Goal: Task Accomplishment & Management: Complete application form

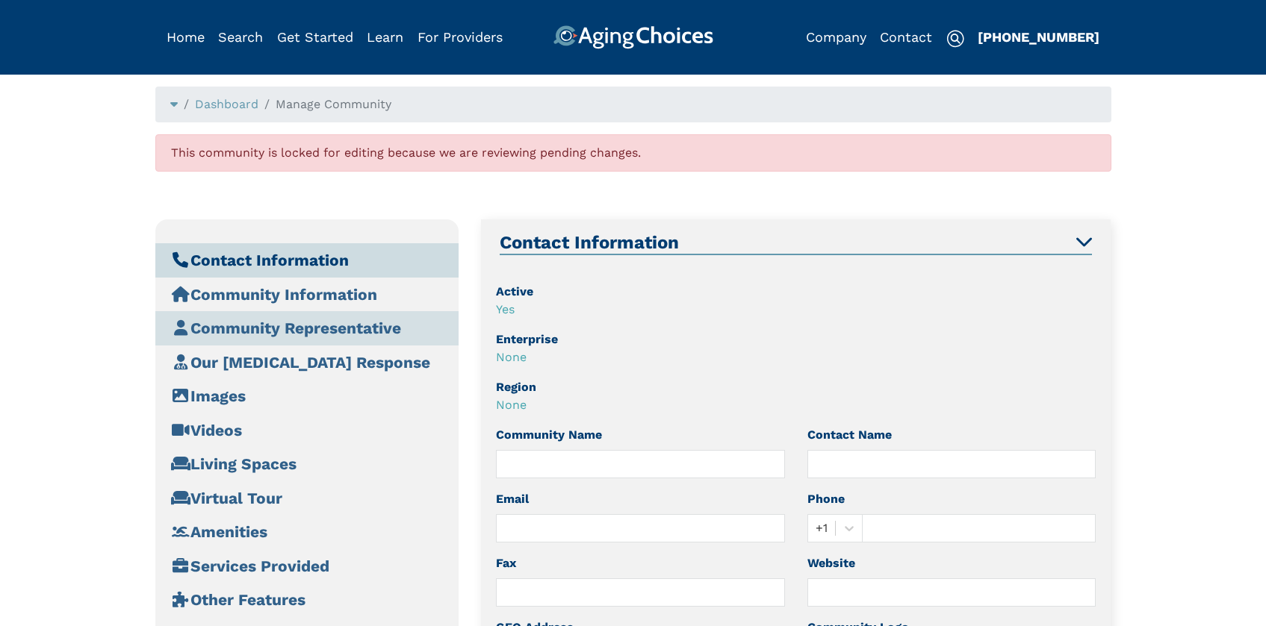
type input "Kitt Brook Caregivers LLC"
type input "info@kittbrookcaregivers.com"
type input "133 Westminster Rd, Canterbury, CT 06331, USA"
type input "133 Westminster Road"
type input "Canterbury"
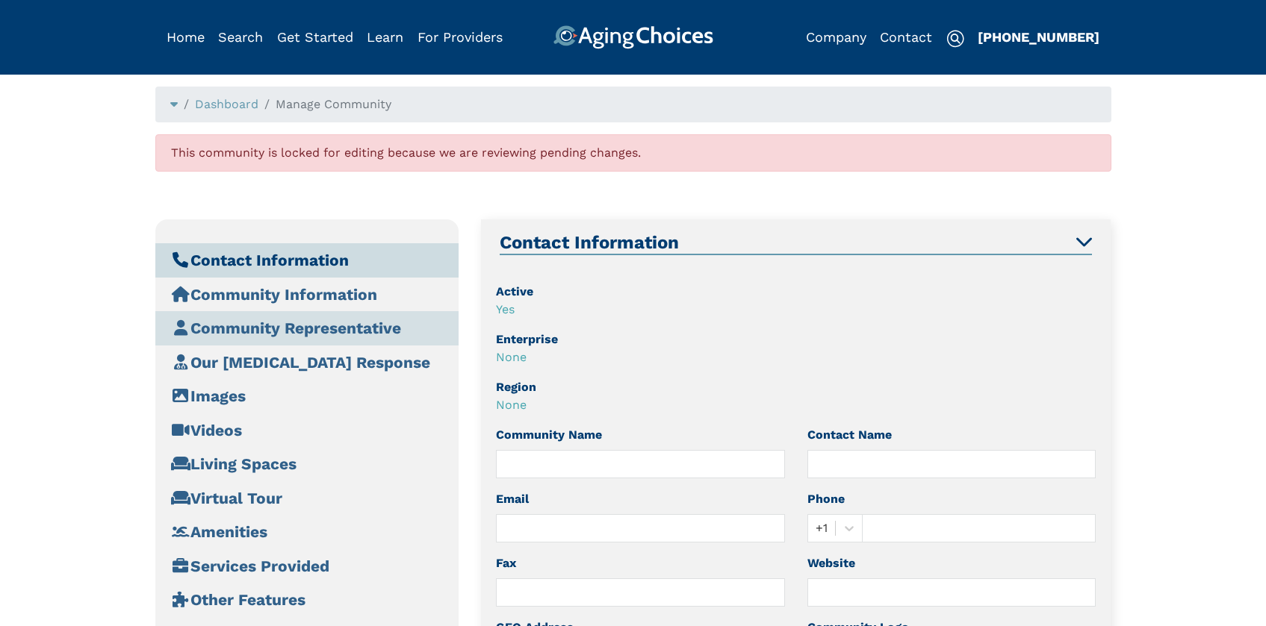
type input "CT"
type input "06331"
type input "Samantha Adams"
type input "860-772-6856"
type input "https://kittbrookcaregivers.com/"
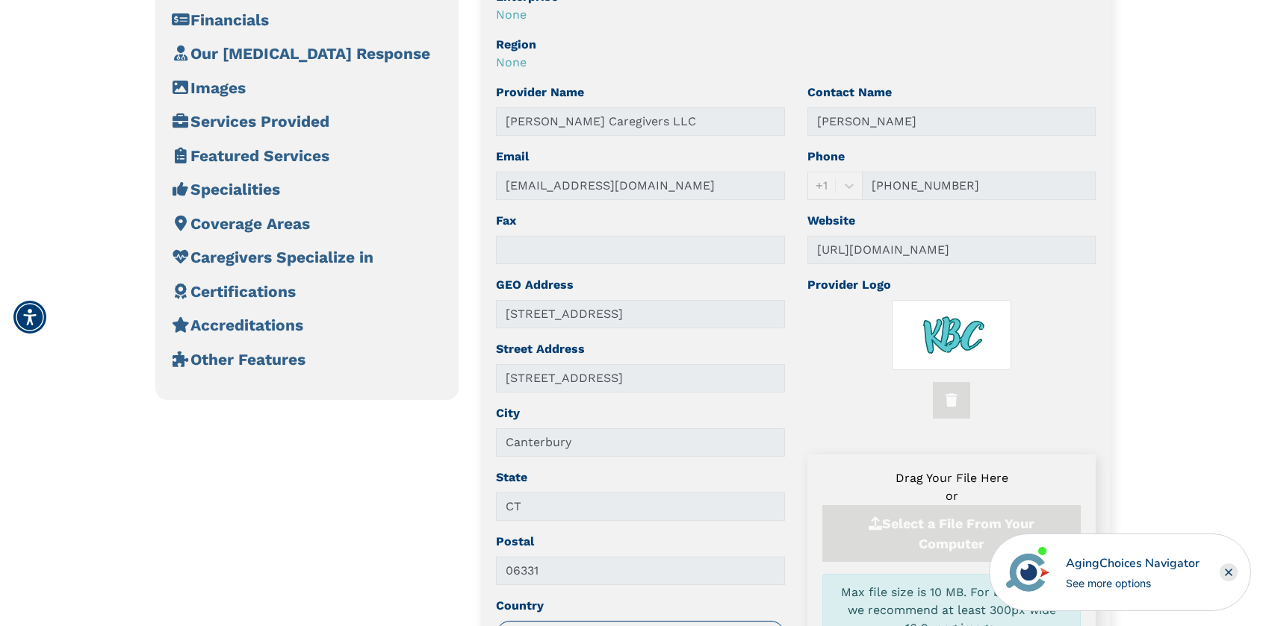
scroll to position [359, 0]
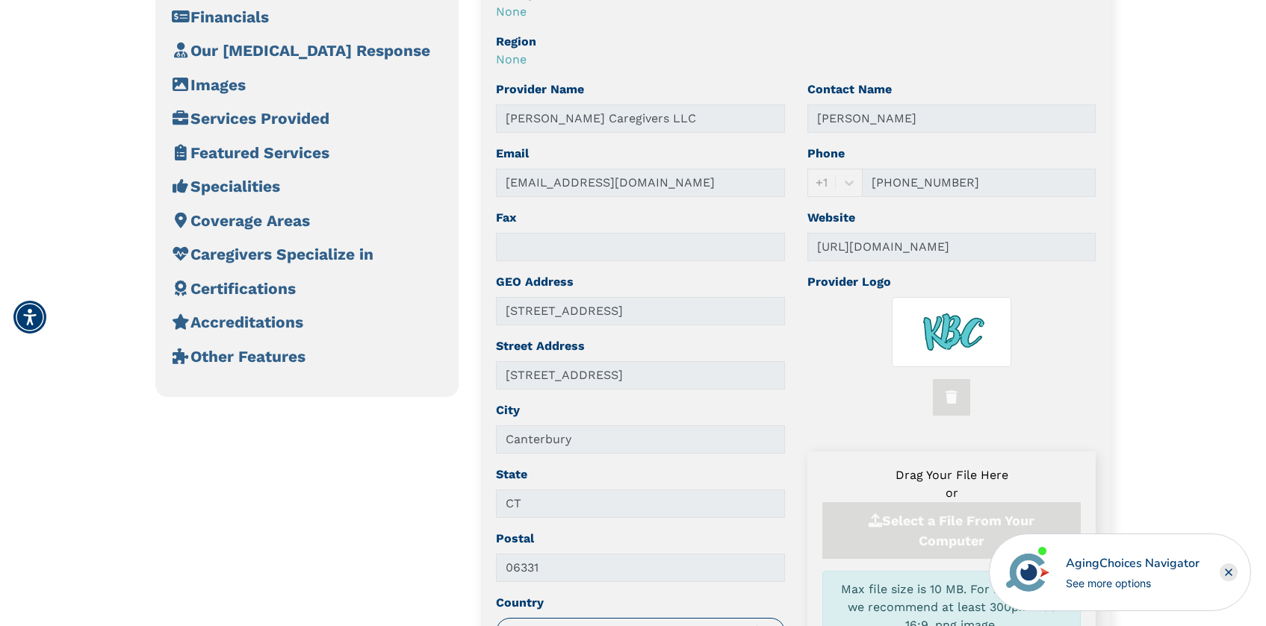
click at [1232, 570] on rect "Close" at bounding box center [1228, 573] width 18 height 18
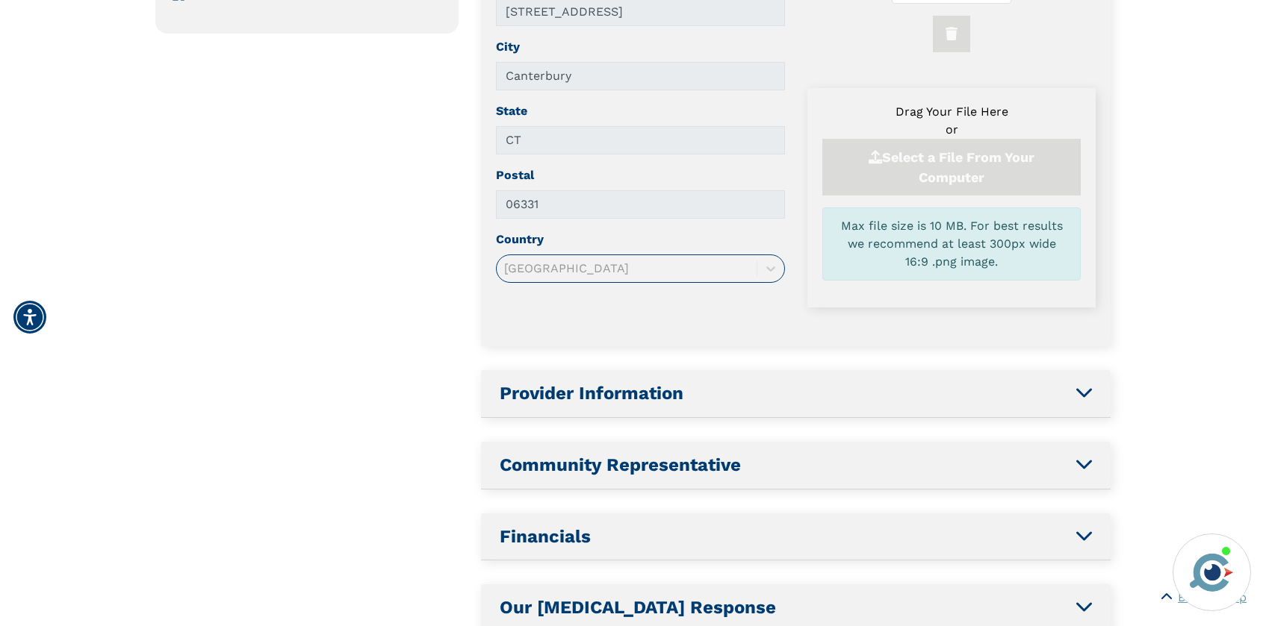
scroll to position [778, 0]
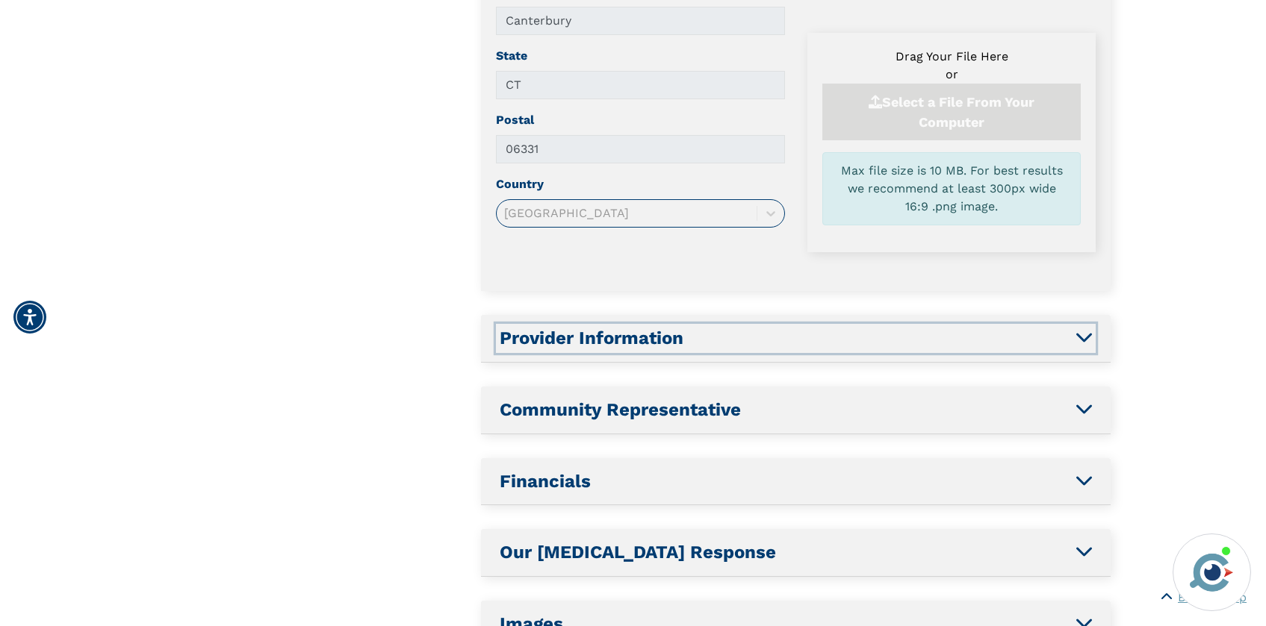
click at [822, 335] on h2 "Provider Information" at bounding box center [796, 339] width 592 height 22
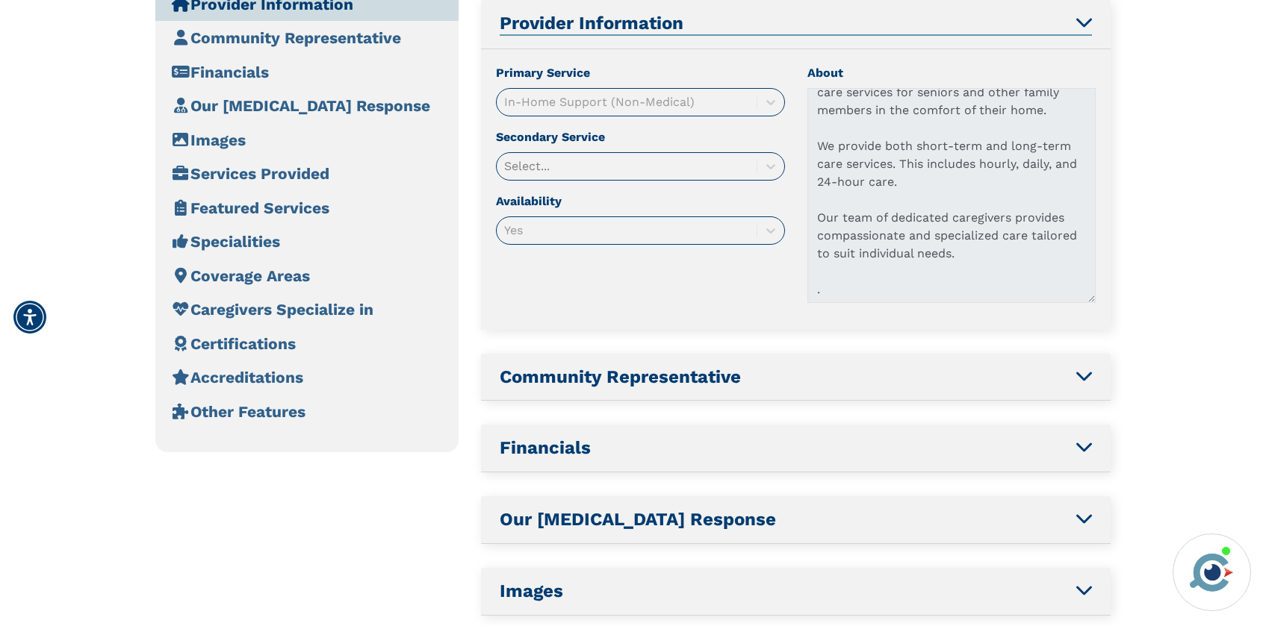
scroll to position [46, 0]
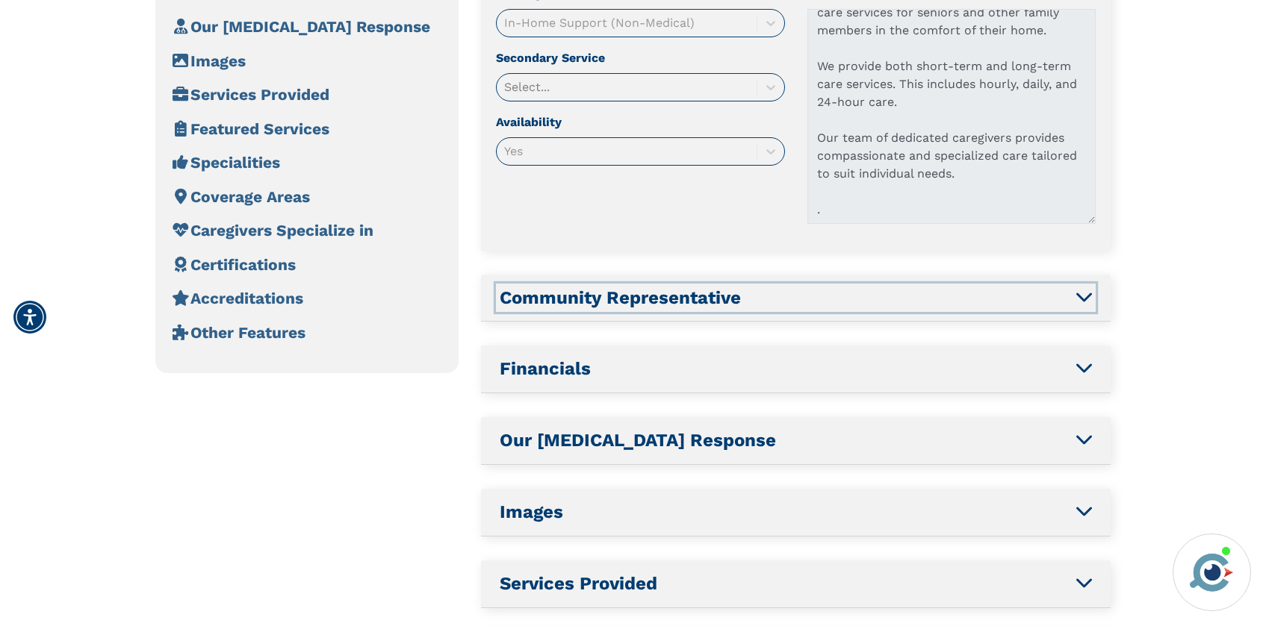
click at [953, 302] on h2 "Community Representative" at bounding box center [796, 298] width 592 height 22
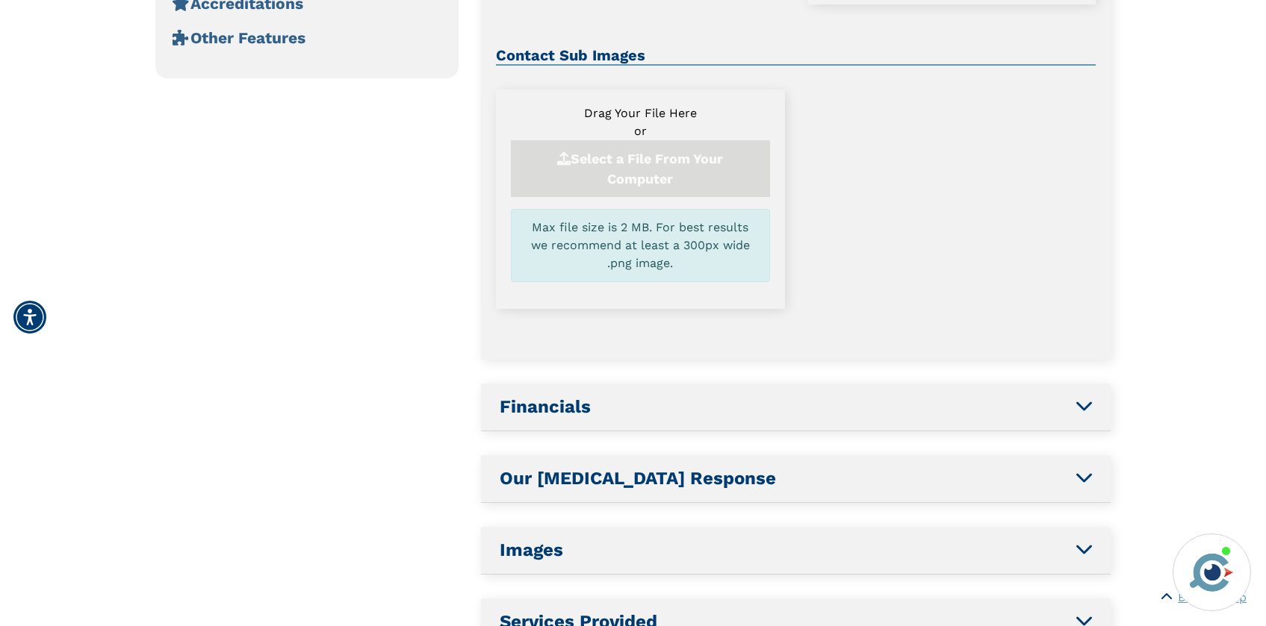
scroll to position [706, 0]
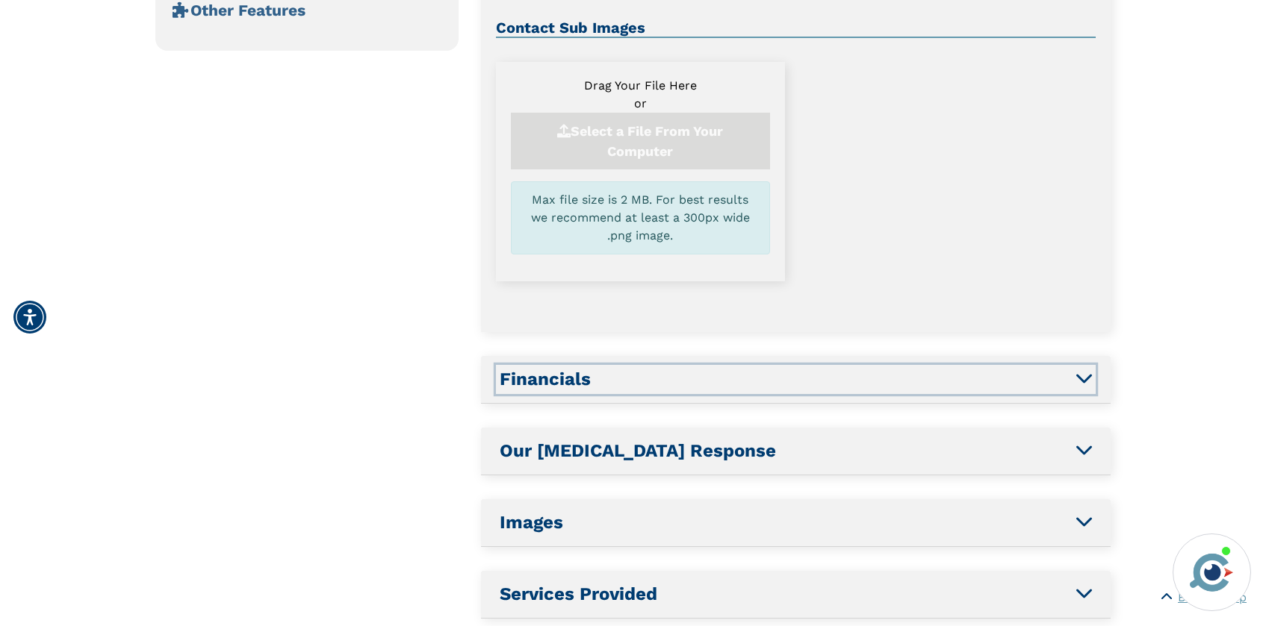
click at [876, 375] on h2 "Financials" at bounding box center [796, 380] width 592 height 22
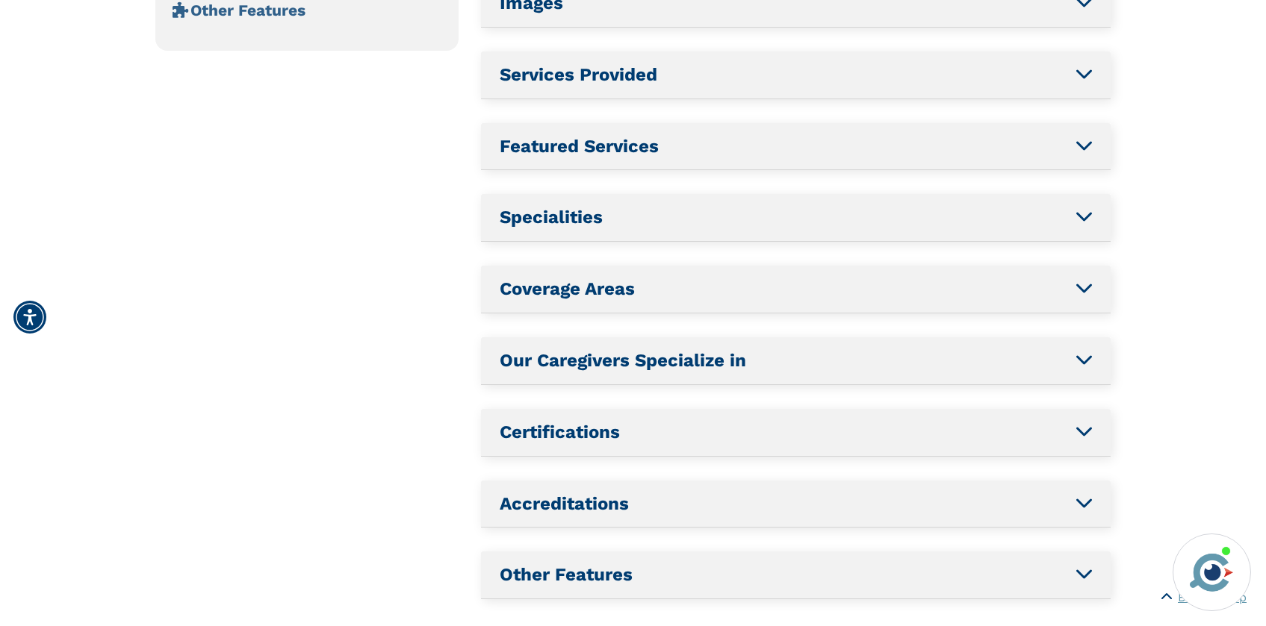
scroll to position [447, 0]
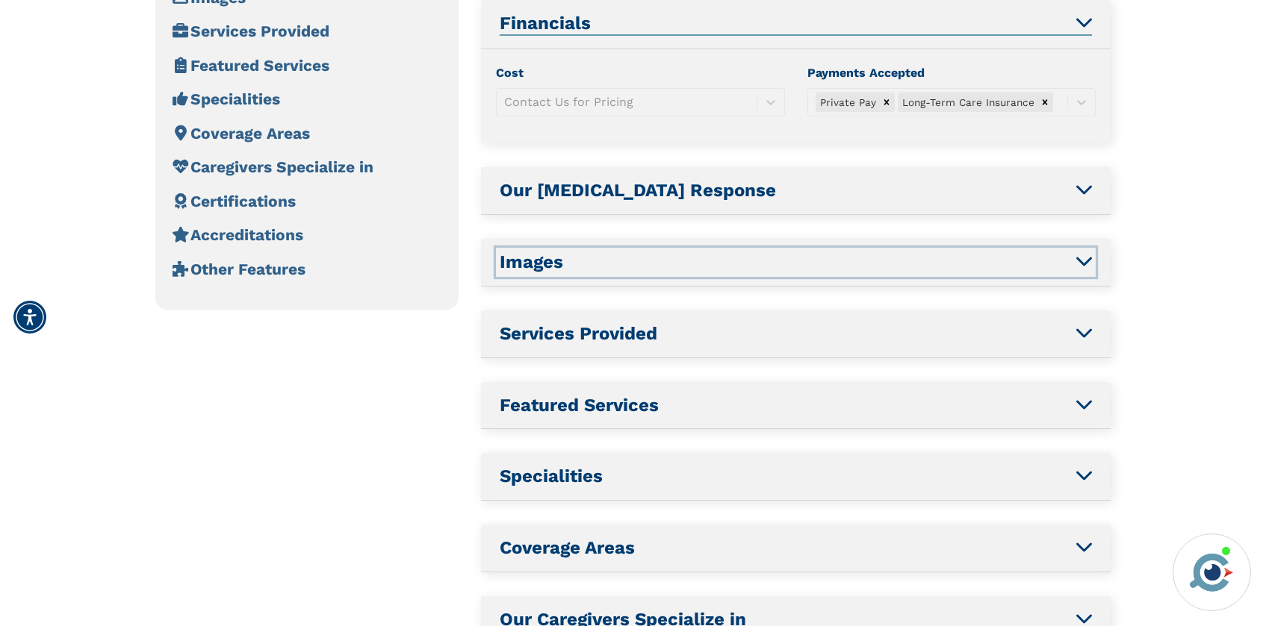
click at [844, 273] on h2 "Images" at bounding box center [796, 263] width 592 height 22
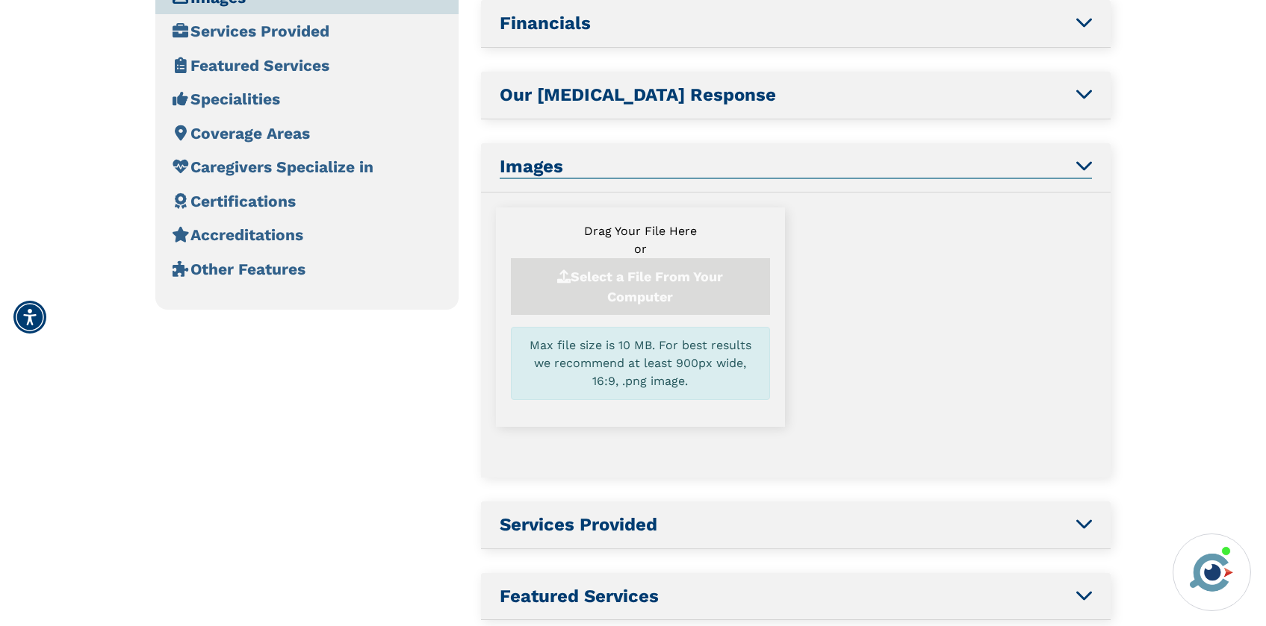
scroll to position [590, 0]
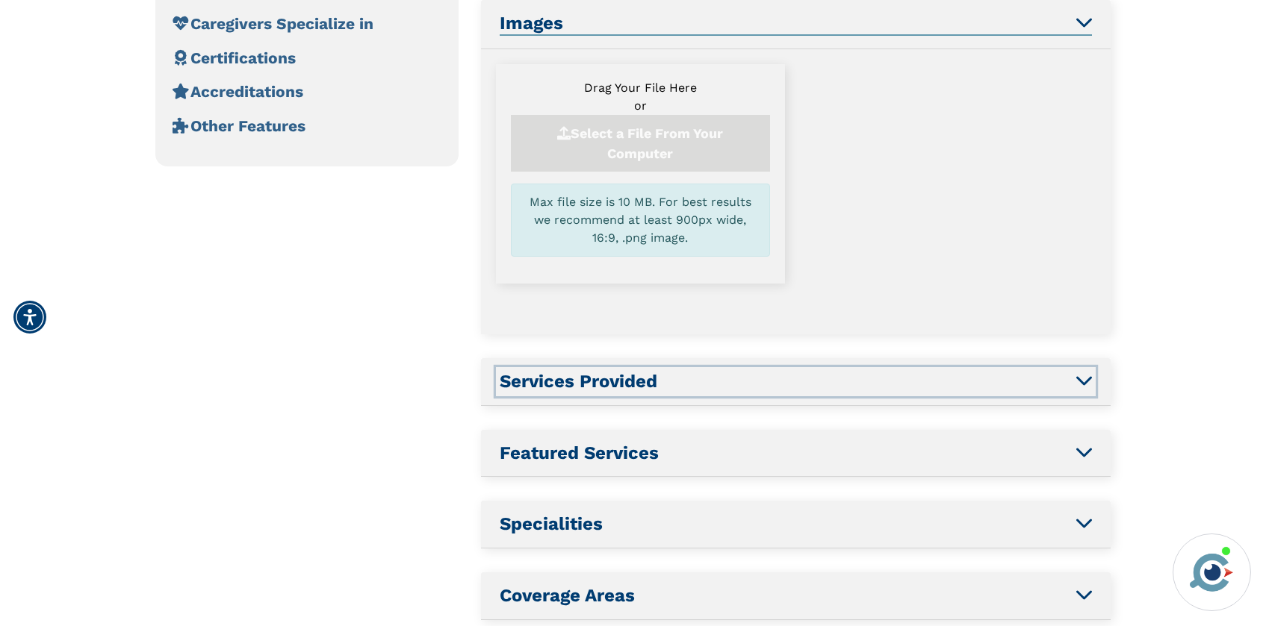
click at [834, 384] on h2 "Services Provided" at bounding box center [796, 382] width 592 height 22
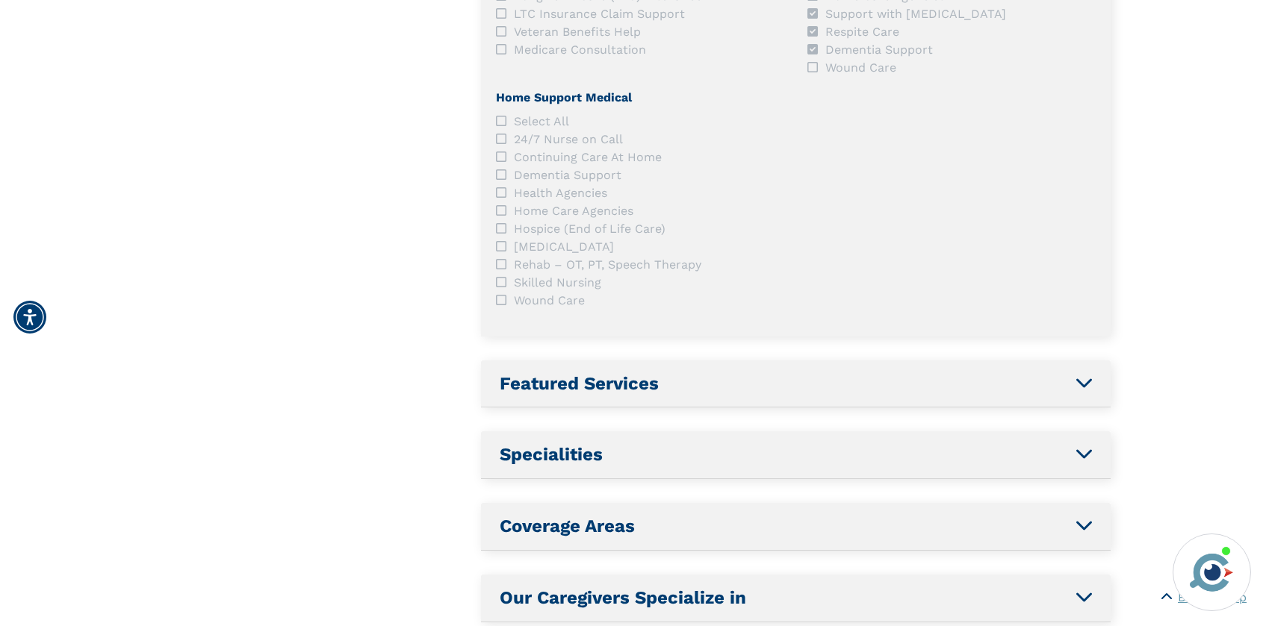
scroll to position [800, 0]
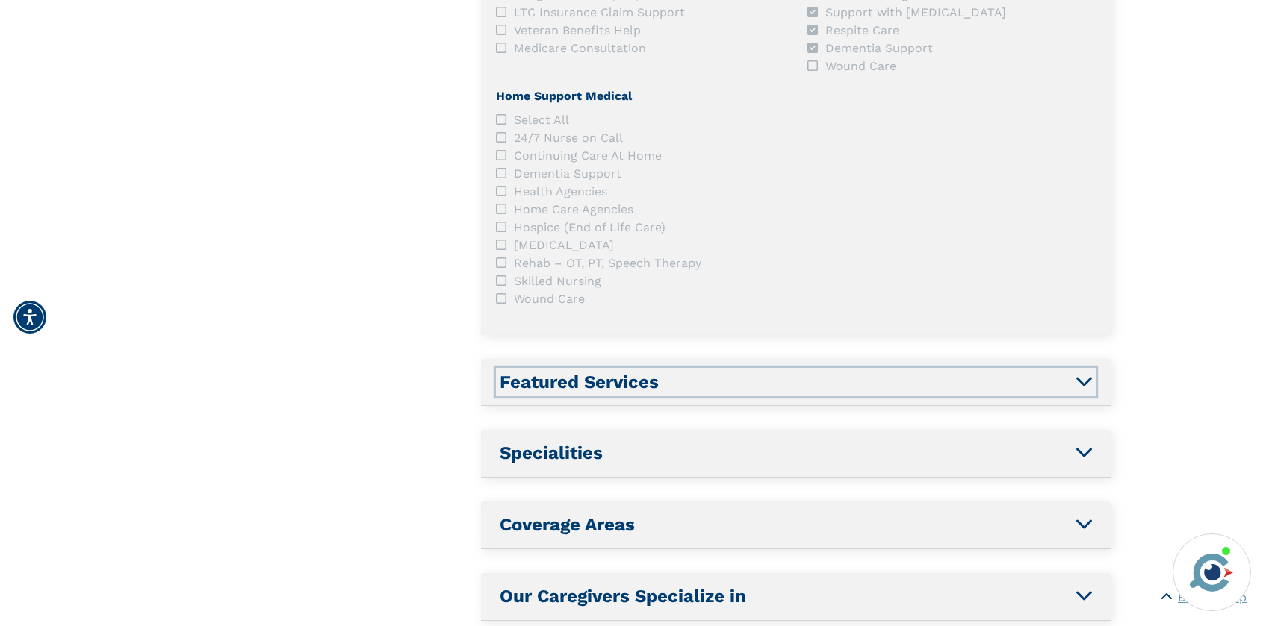
click at [834, 384] on h2 "Featured Services" at bounding box center [796, 383] width 592 height 22
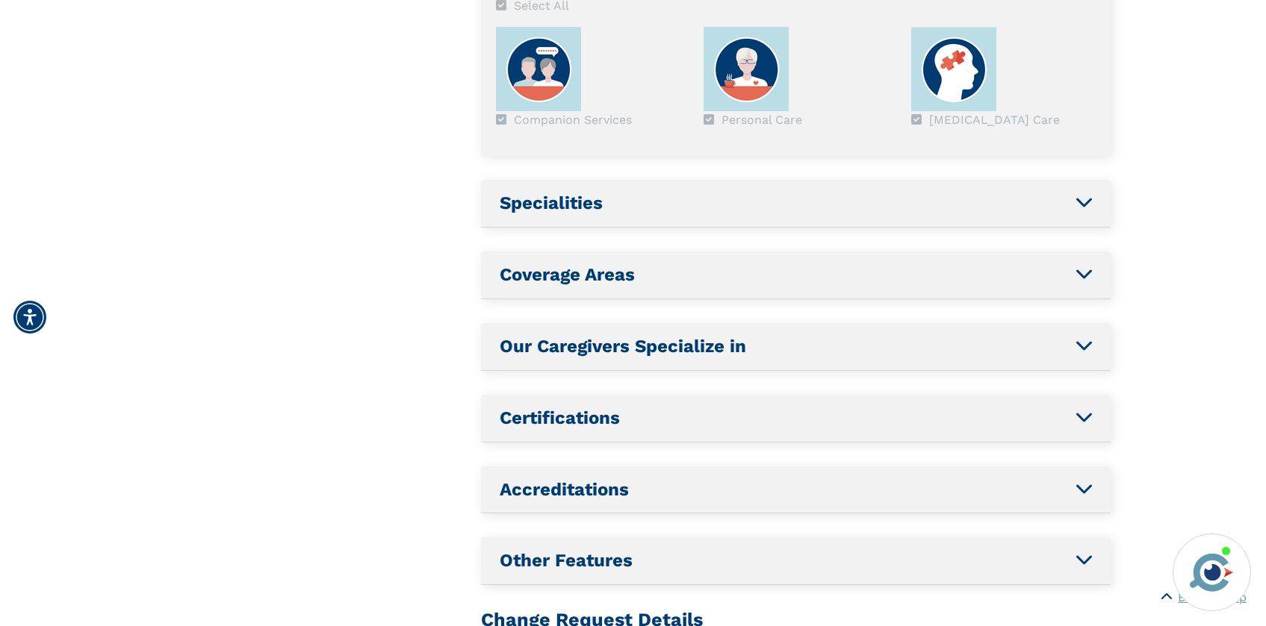
scroll to position [733, 0]
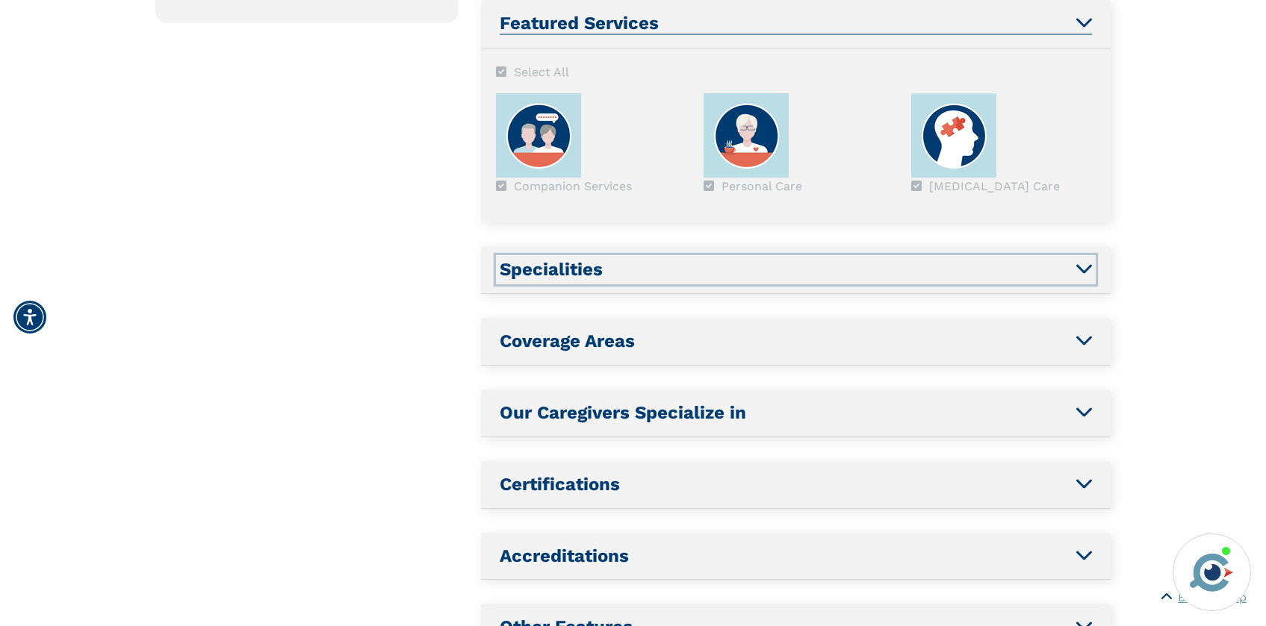
click at [785, 278] on h2 "Specialities" at bounding box center [796, 270] width 592 height 22
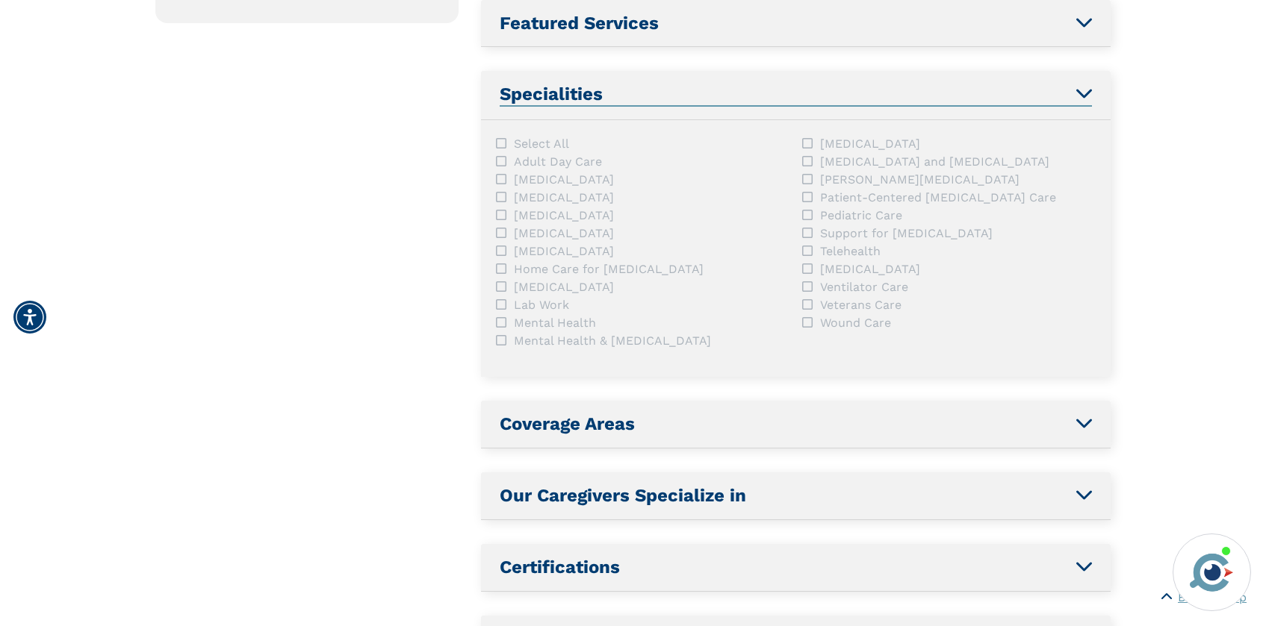
scroll to position [804, 0]
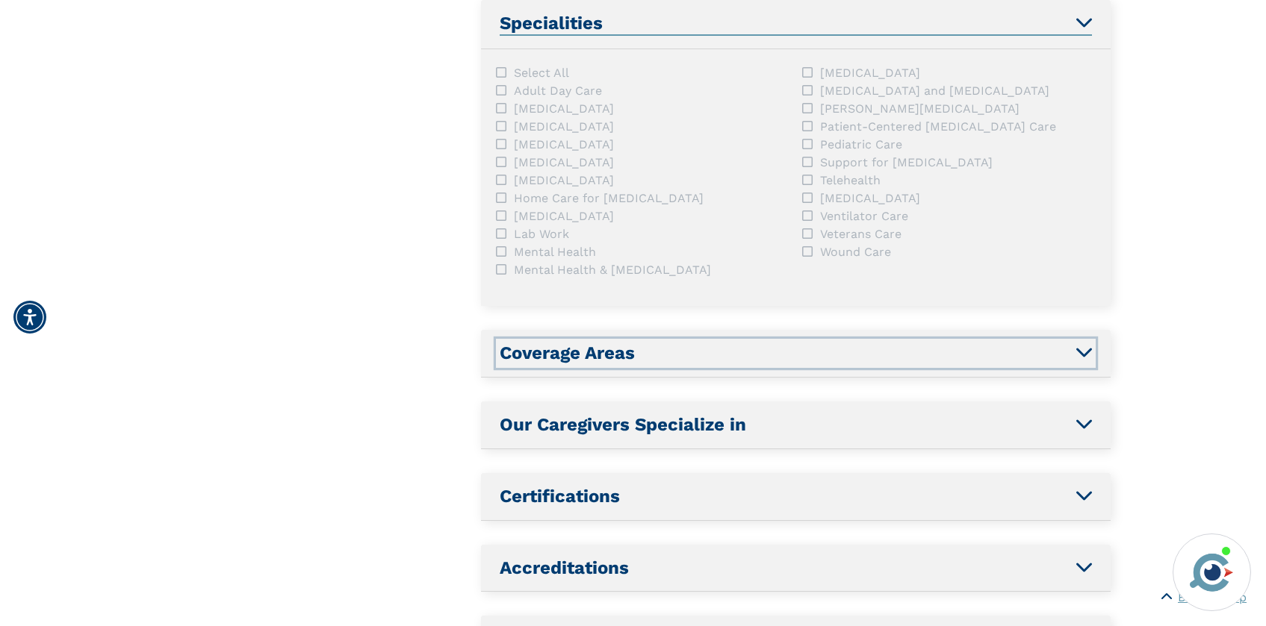
click at [783, 344] on h2 "Coverage Areas" at bounding box center [796, 354] width 592 height 22
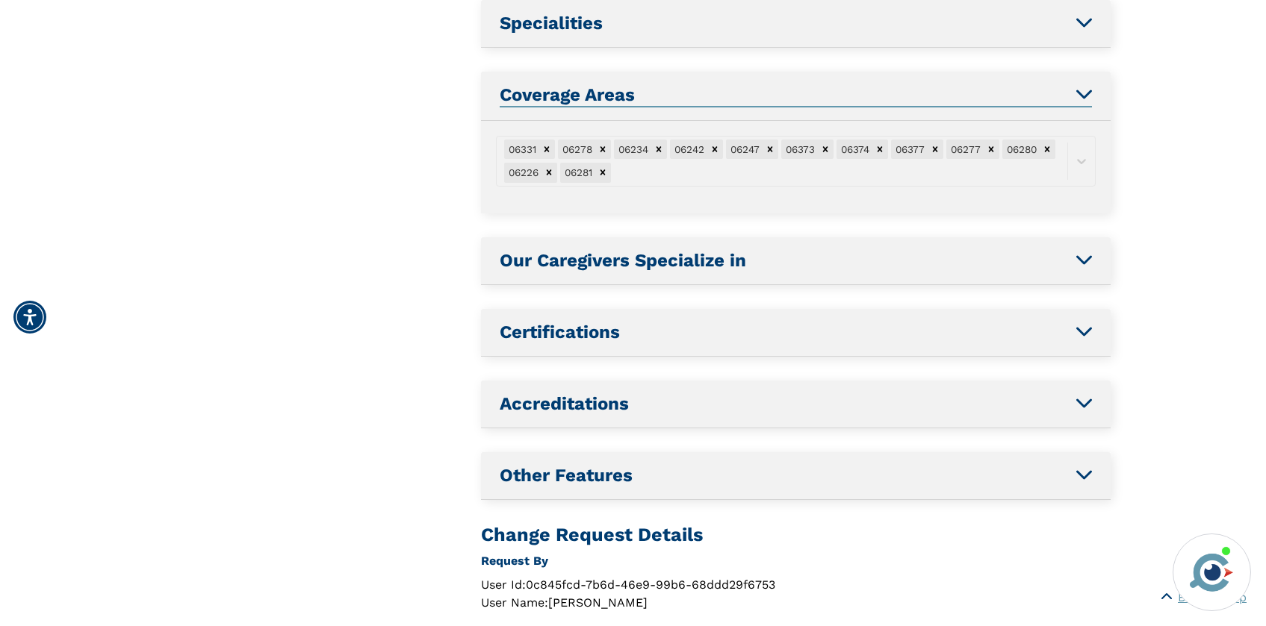
scroll to position [876, 0]
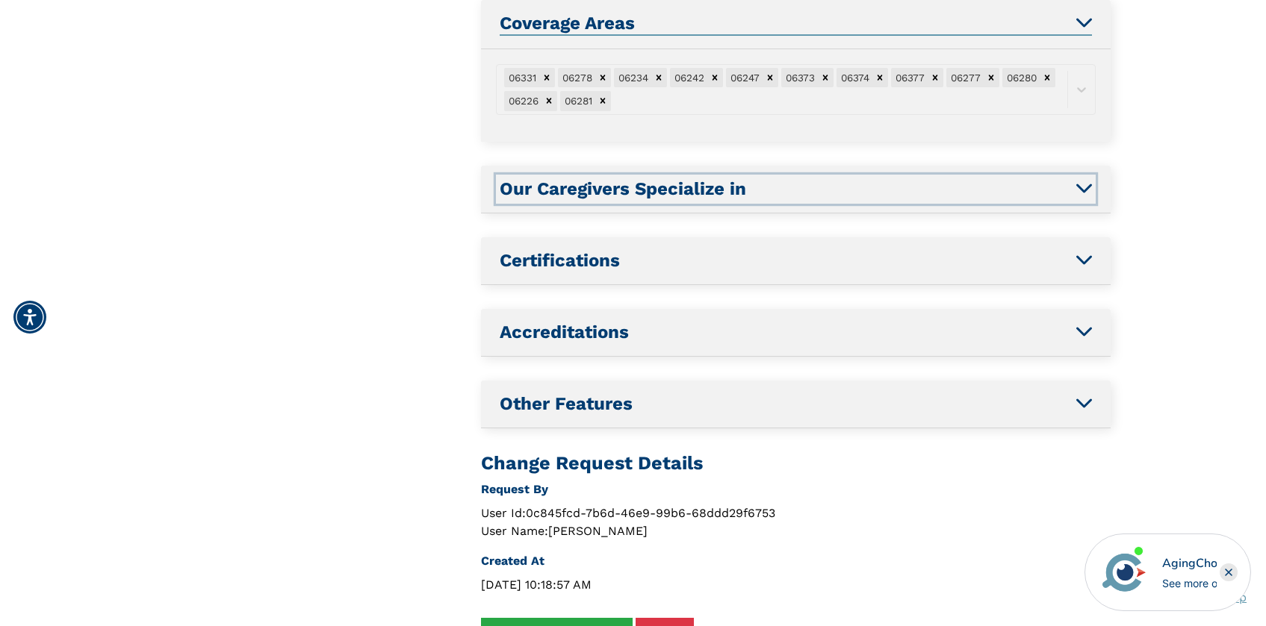
click at [782, 191] on h2 "Our Caregivers Specialize in" at bounding box center [796, 189] width 592 height 22
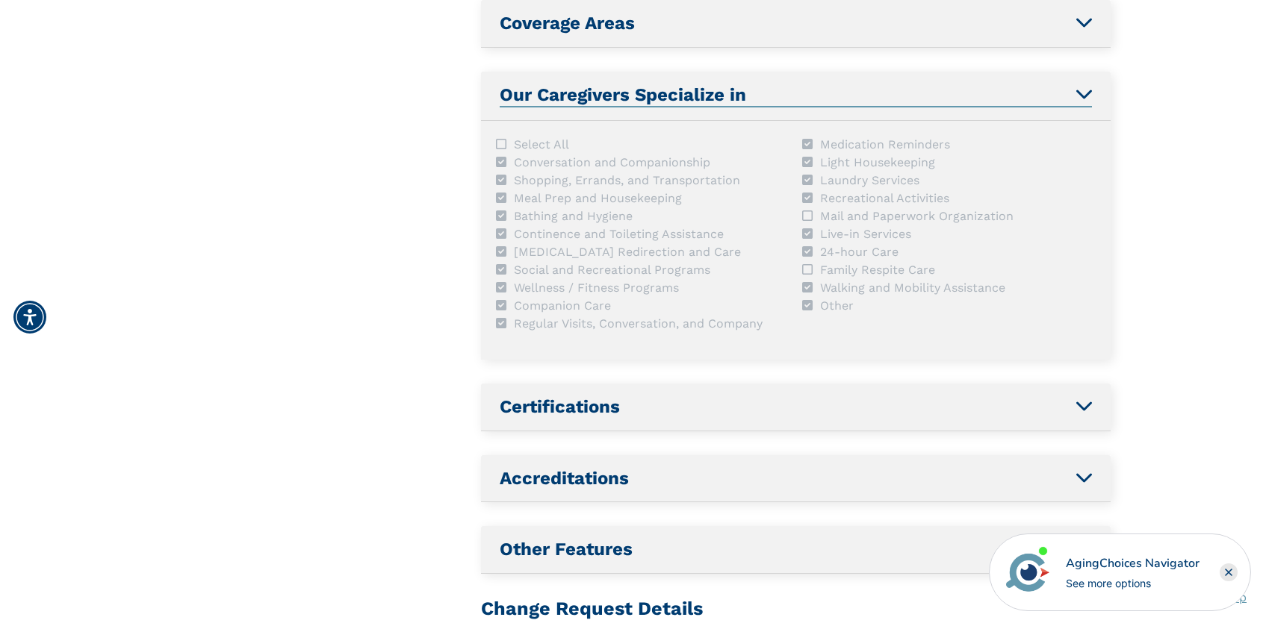
scroll to position [948, 0]
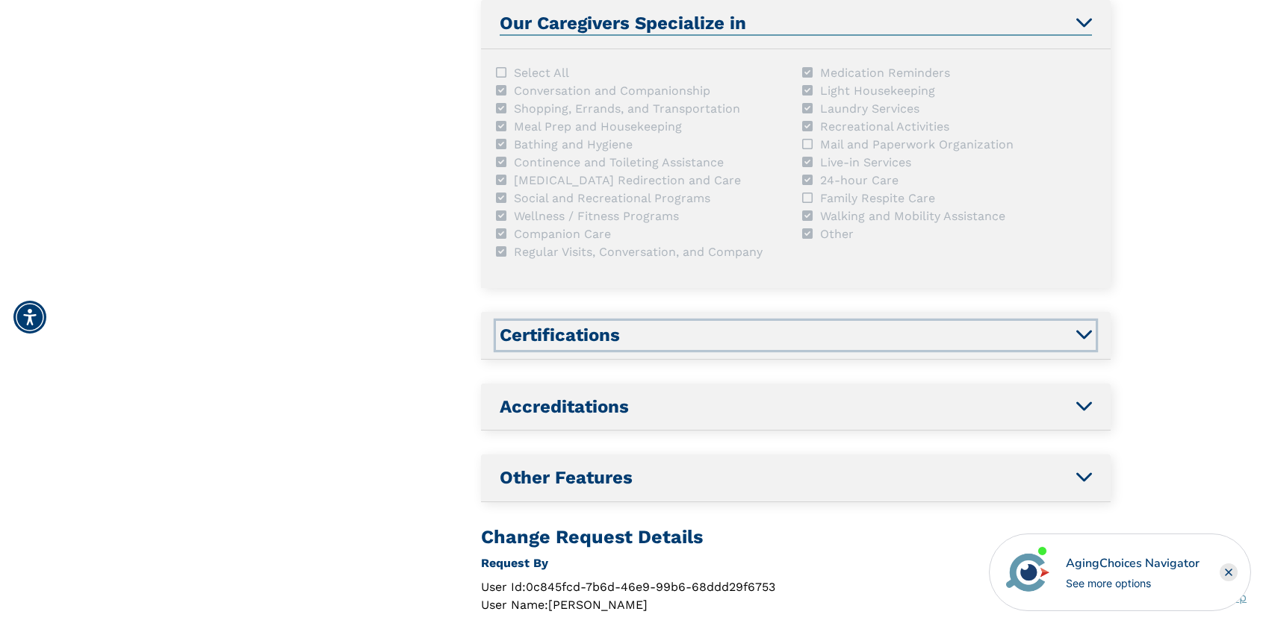
click at [776, 338] on h2 "Certifications" at bounding box center [796, 336] width 592 height 22
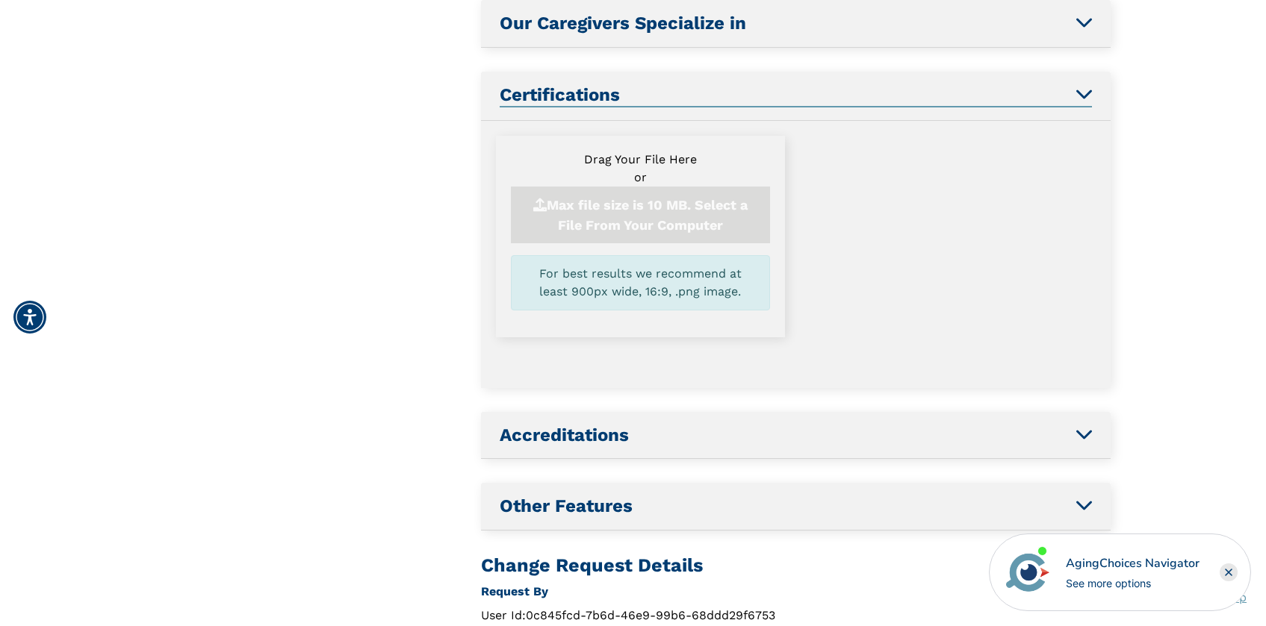
scroll to position [1019, 0]
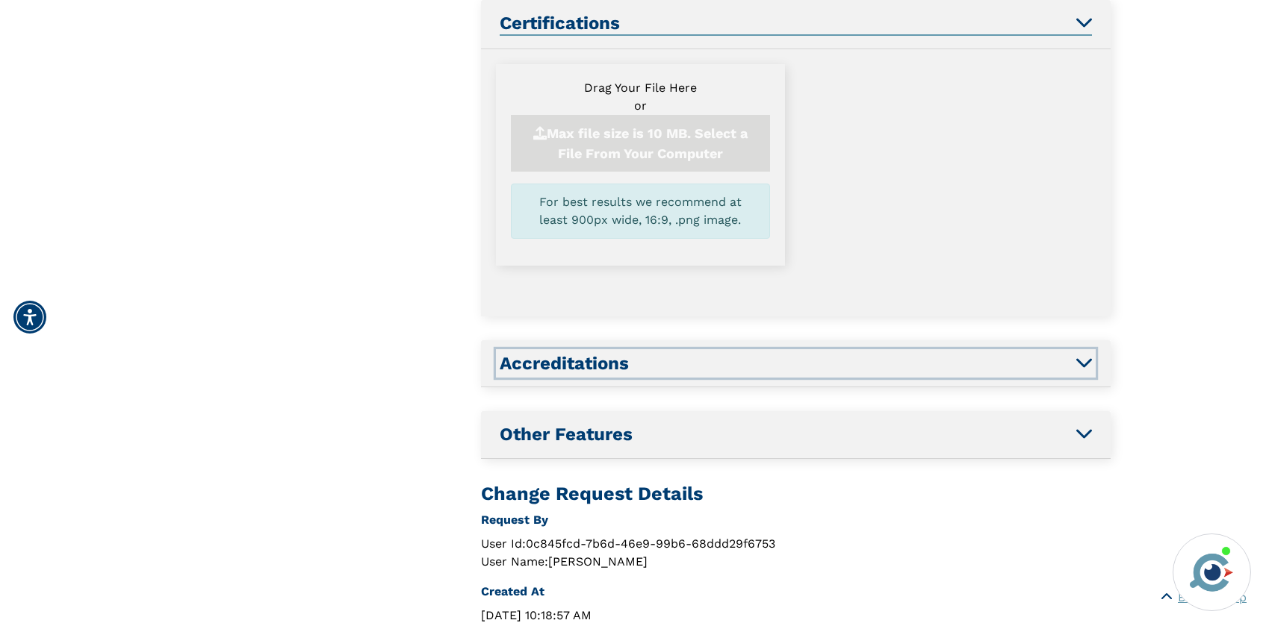
click at [776, 361] on h2 "Accreditations" at bounding box center [796, 364] width 592 height 22
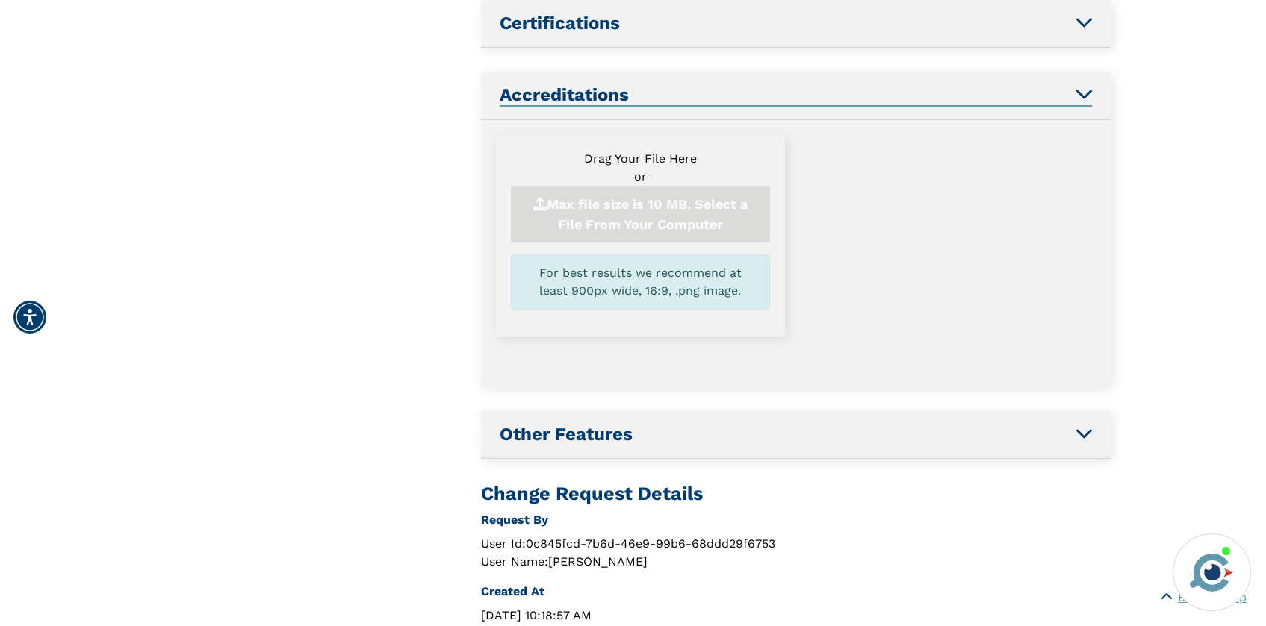
scroll to position [1090, 0]
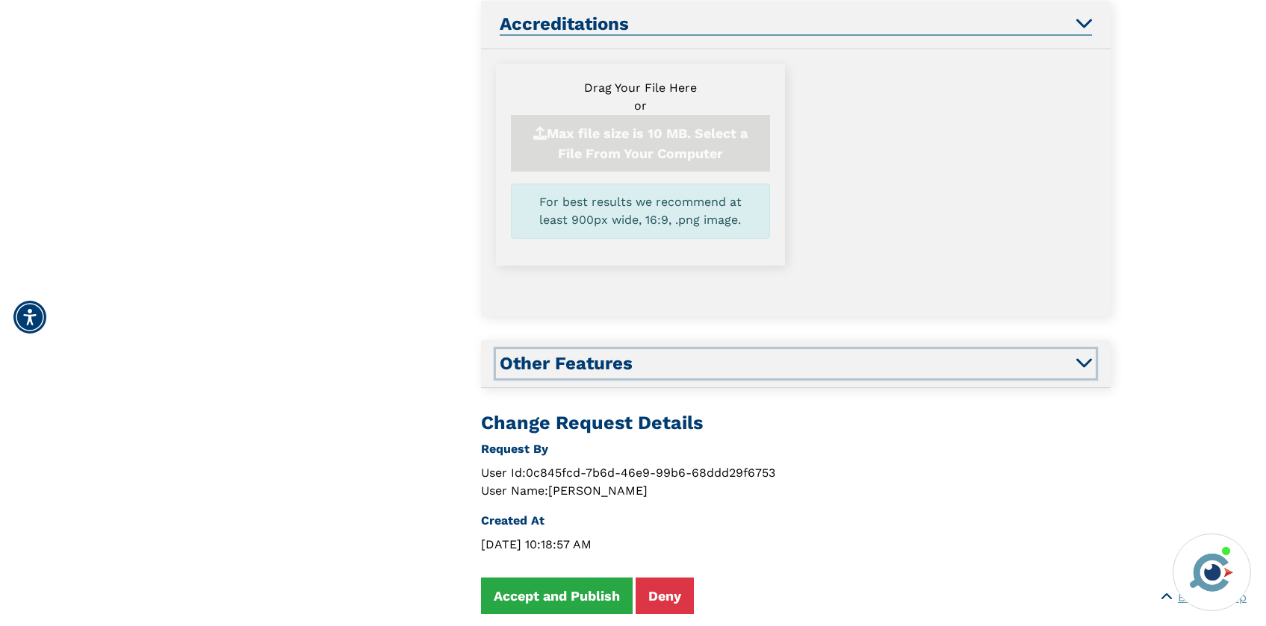
click at [776, 362] on h2 "Other Features" at bounding box center [796, 364] width 592 height 22
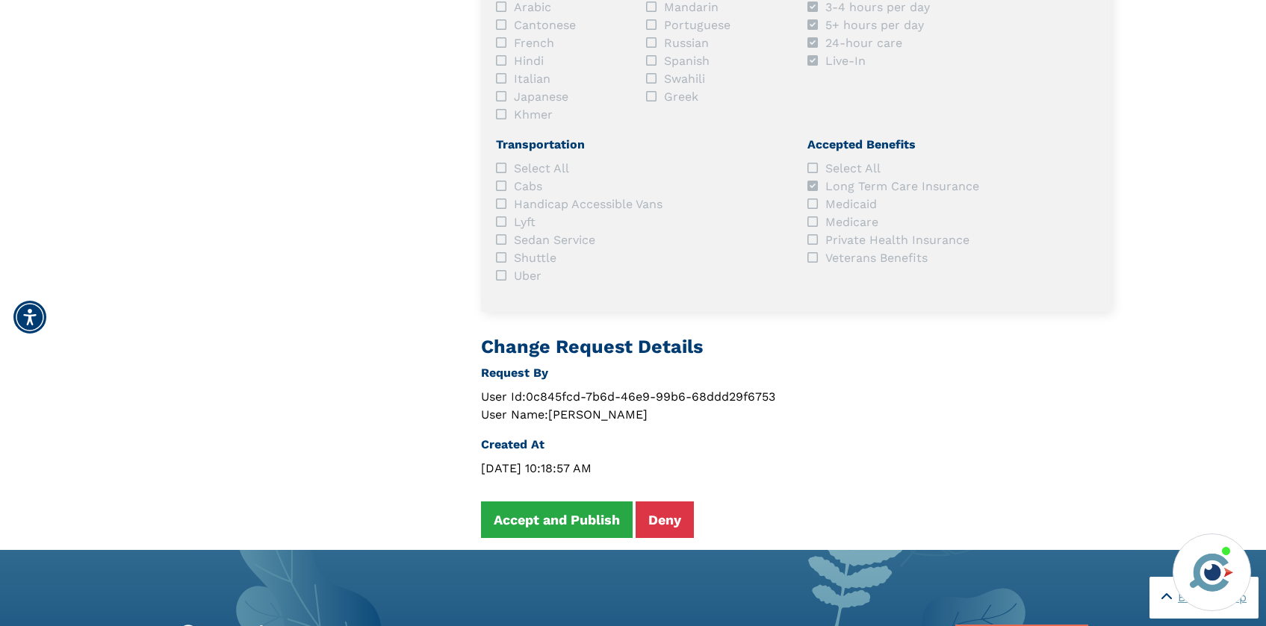
scroll to position [1289, 0]
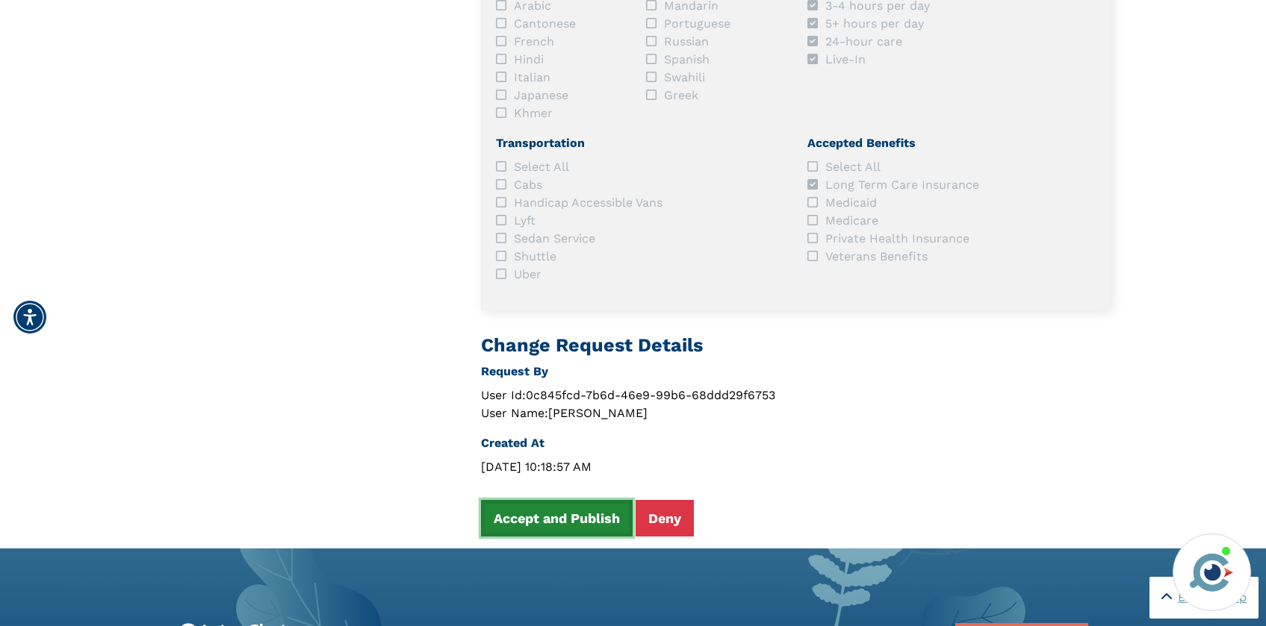
click at [538, 506] on button "Accept and Publish" at bounding box center [557, 518] width 152 height 37
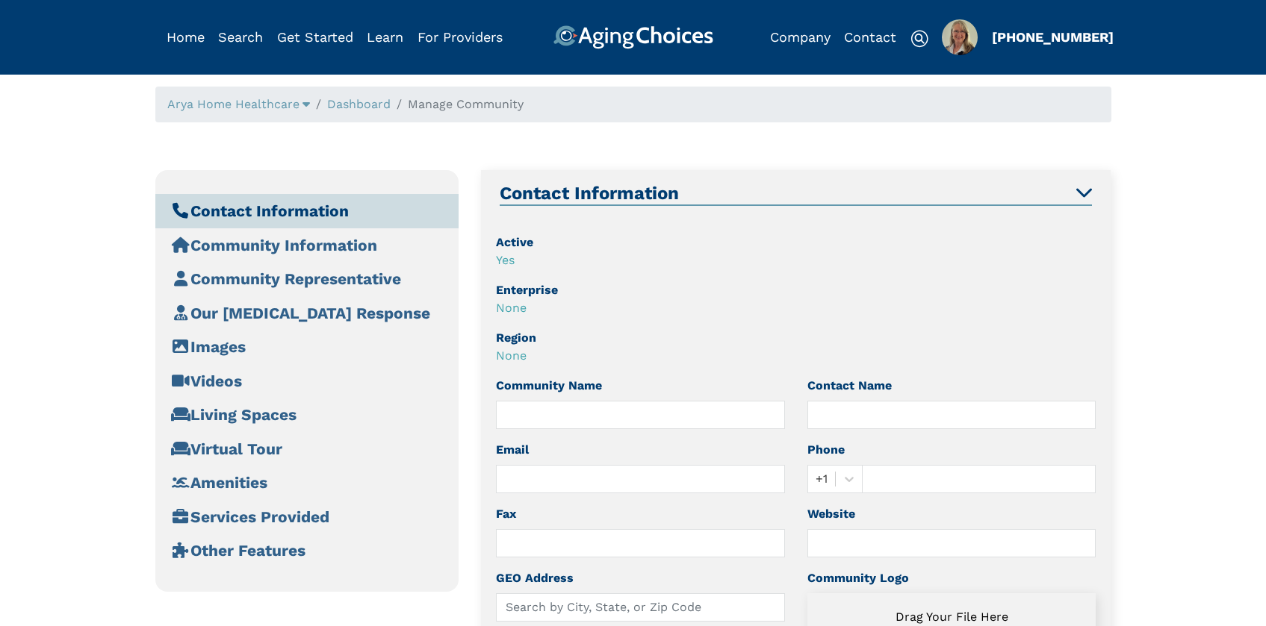
type input "Arya Home Healthcare"
type input "[EMAIL_ADDRESS][DOMAIN_NAME]"
type input "[PHONE_NUMBER]"
type input "[STREET_ADDRESS]"
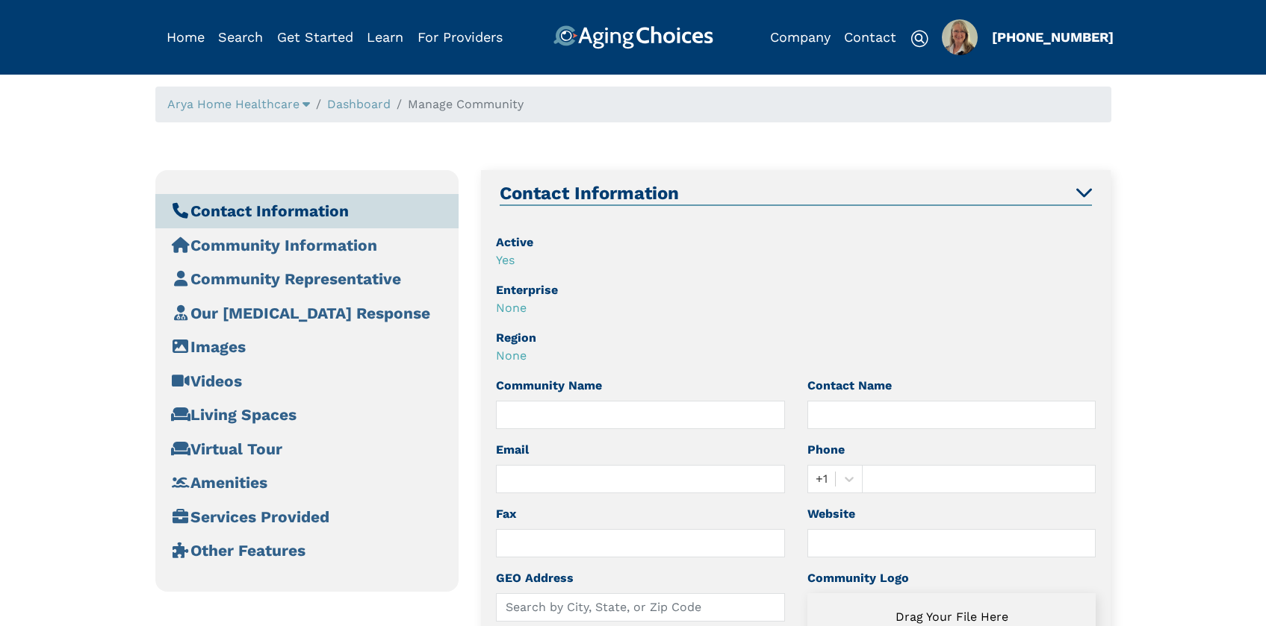
type input "Fairfax"
type input "VA"
type input "22033"
type input "[PERSON_NAME]"
type input "[PHONE_NUMBER]"
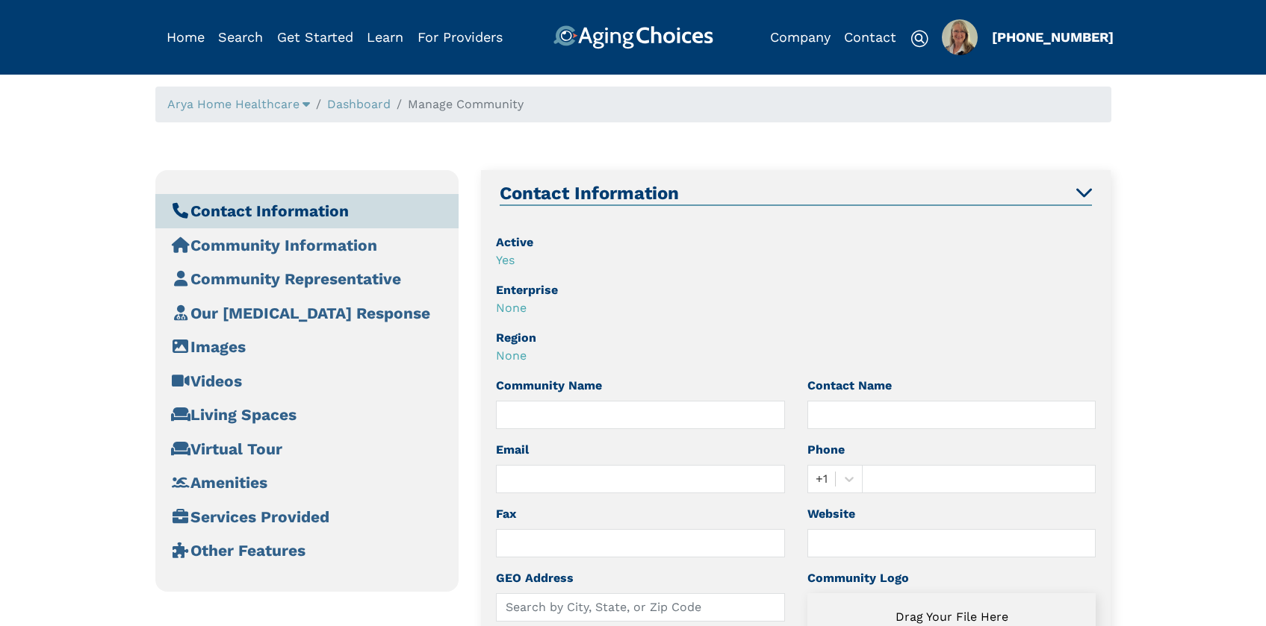
type input "[URL][DOMAIN_NAME]"
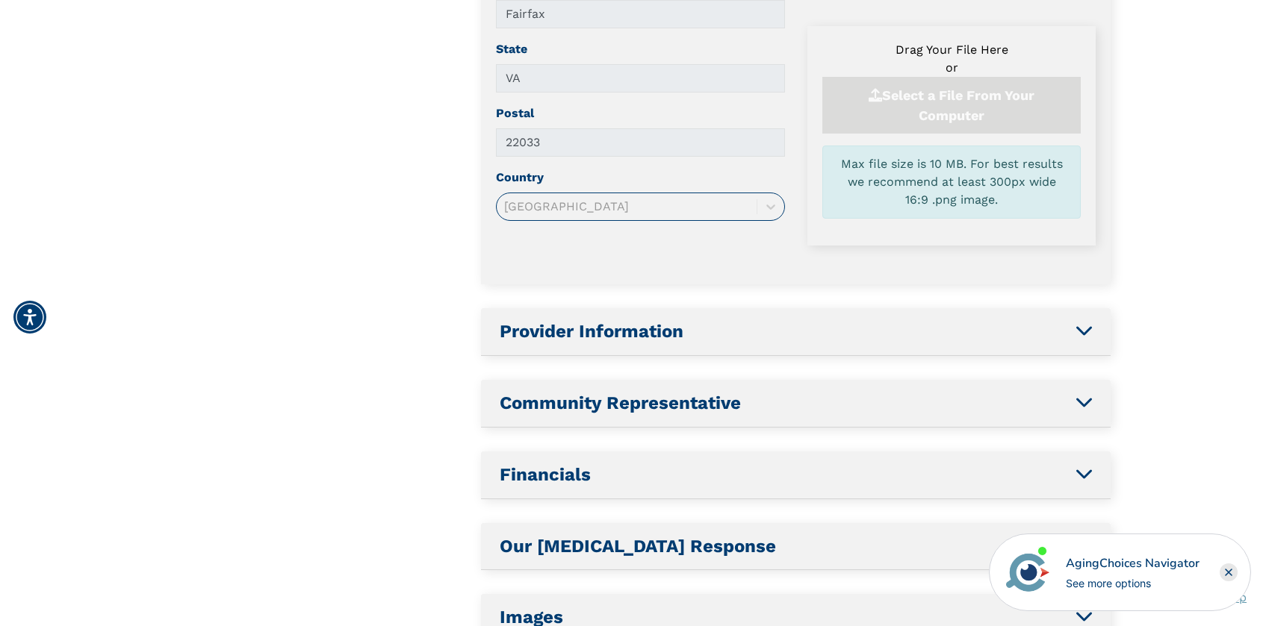
scroll to position [795, 0]
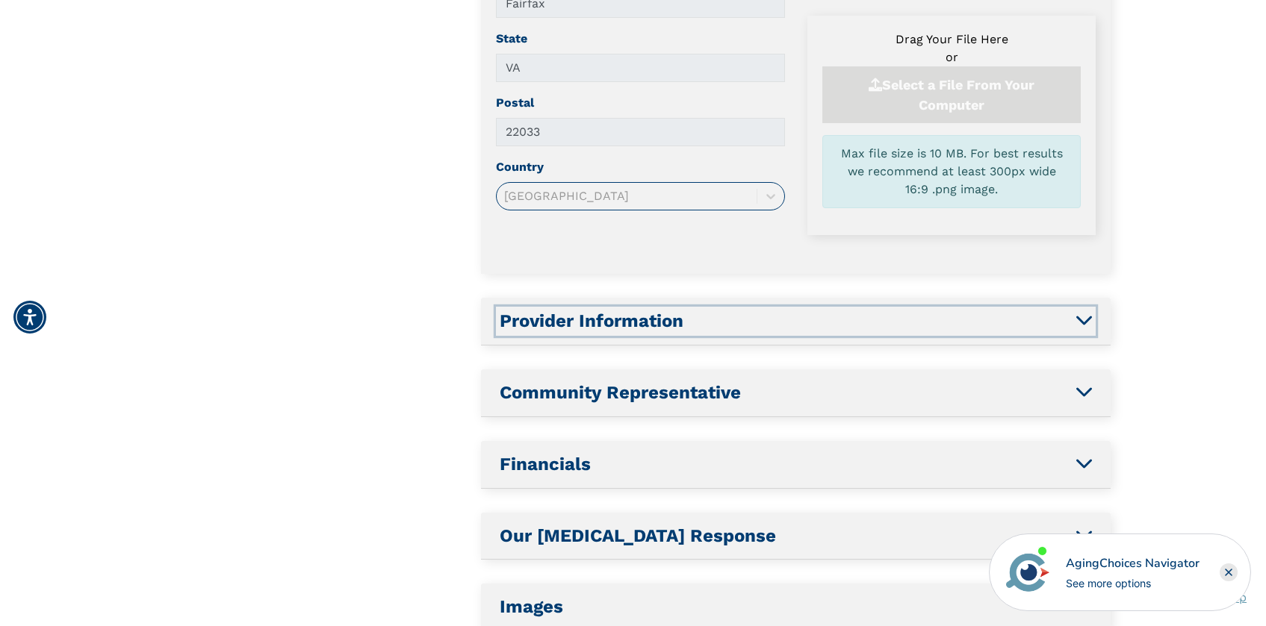
click at [702, 320] on h2 "Provider Information" at bounding box center [796, 322] width 592 height 22
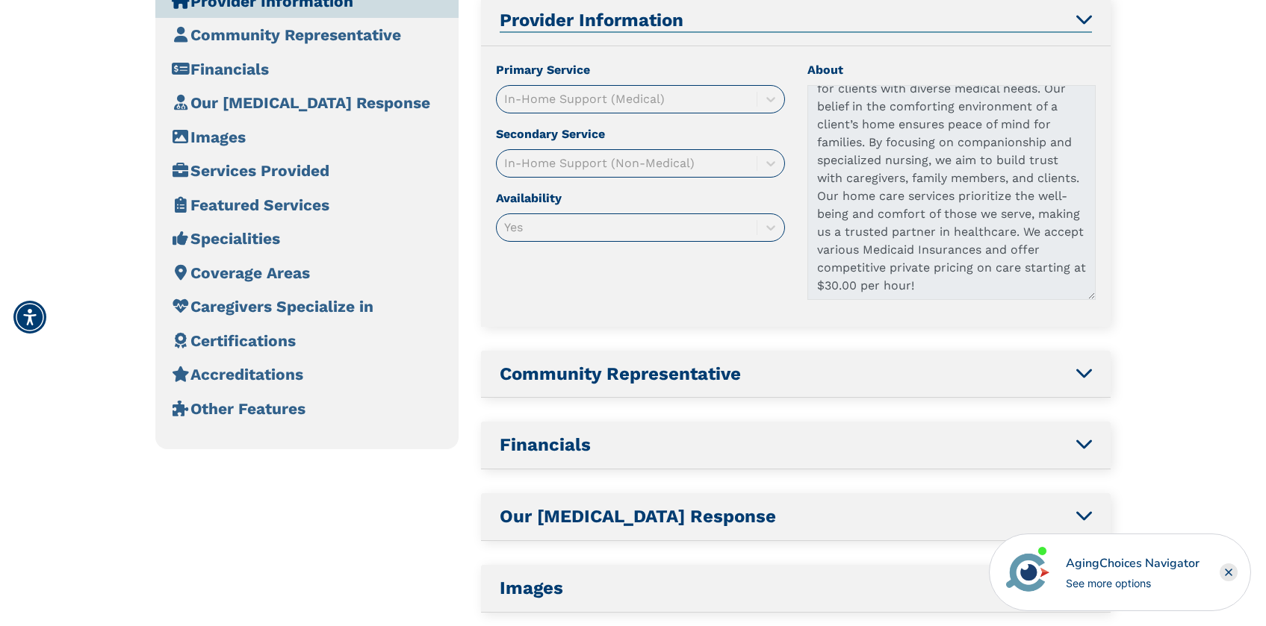
scroll to position [136, 0]
click at [783, 367] on h2 "Community Representative" at bounding box center [796, 375] width 592 height 22
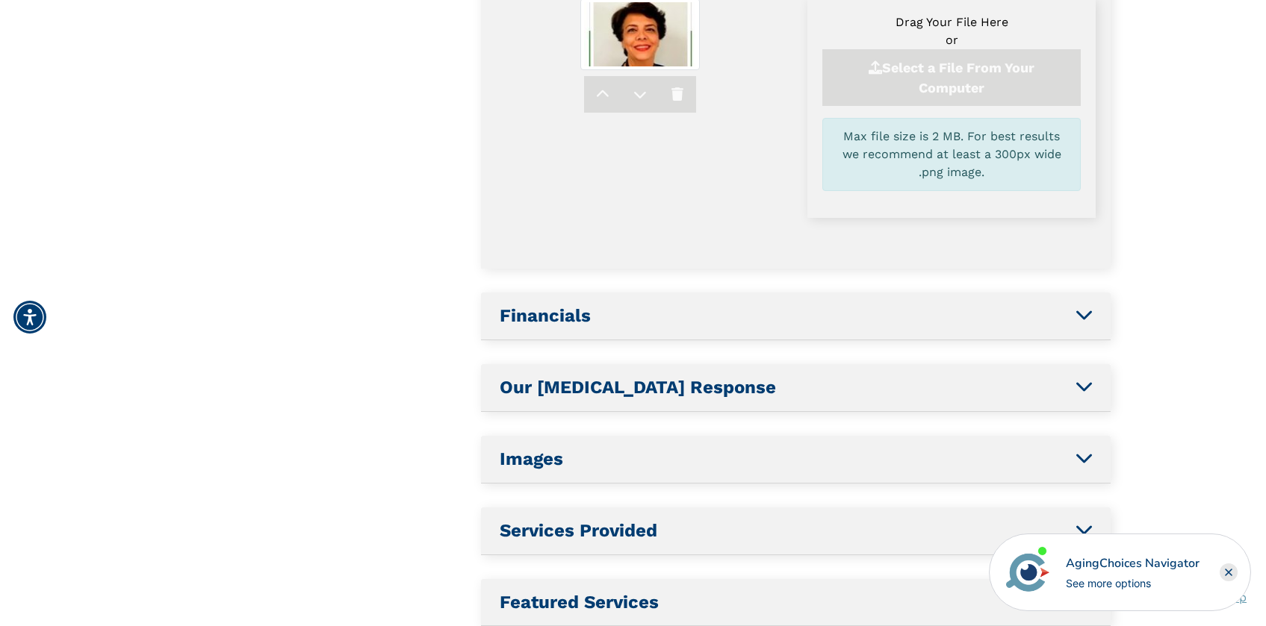
scroll to position [809, 0]
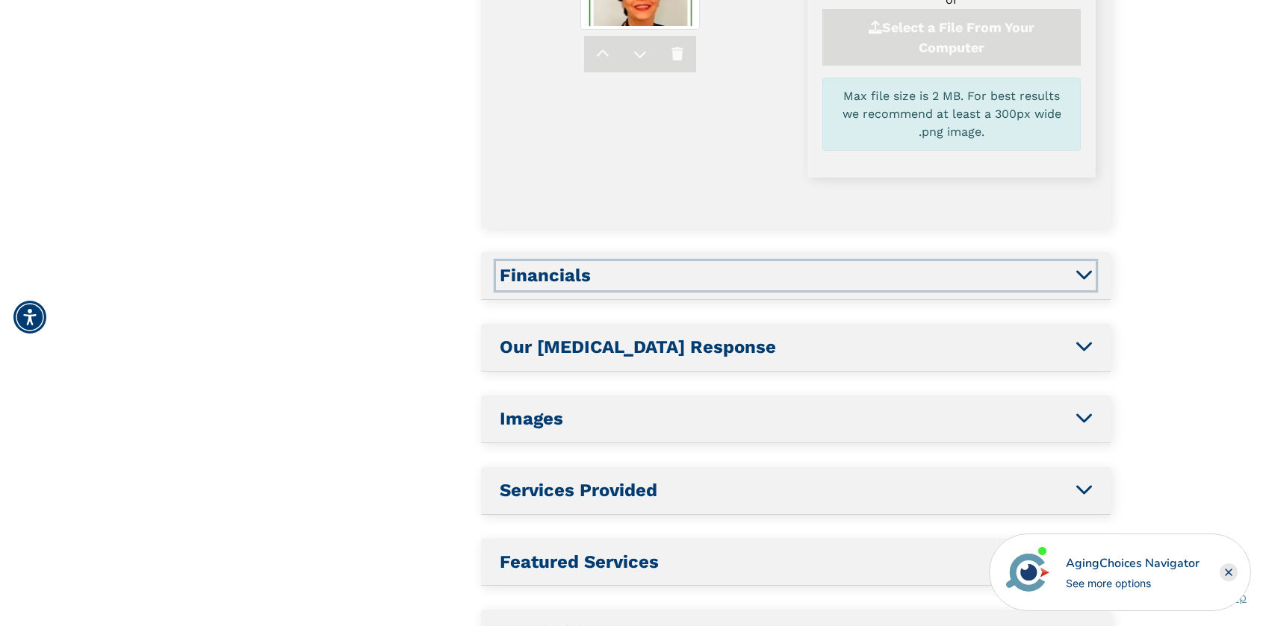
click at [777, 276] on h2 "Financials" at bounding box center [796, 276] width 592 height 22
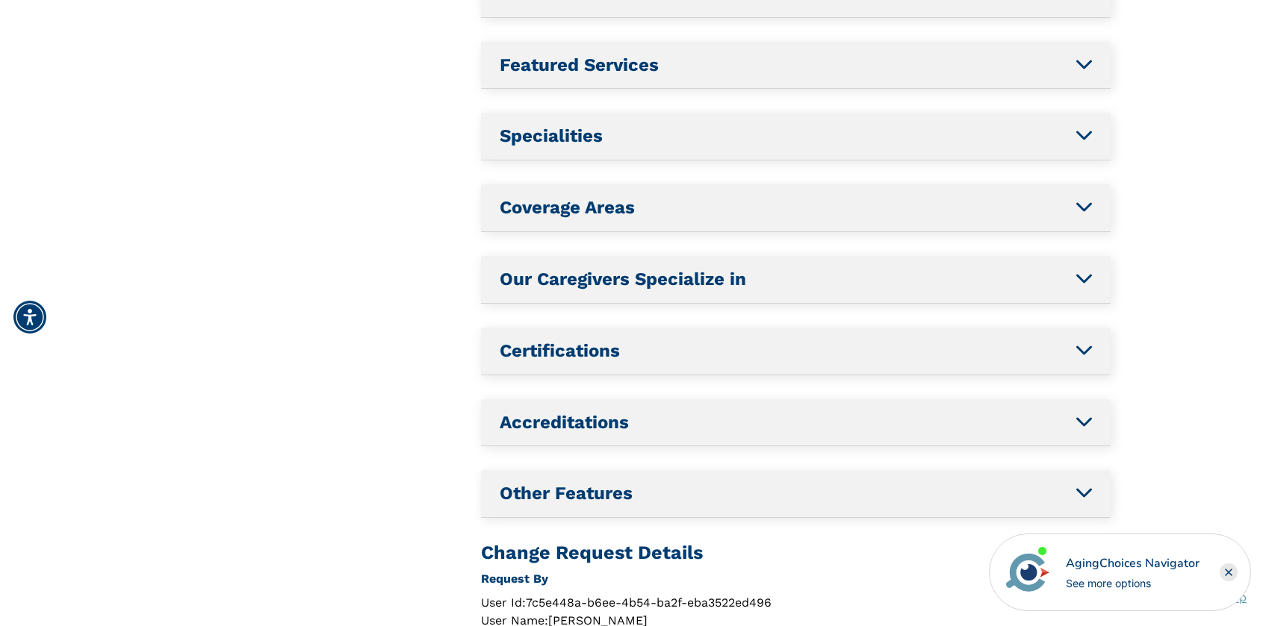
scroll to position [447, 0]
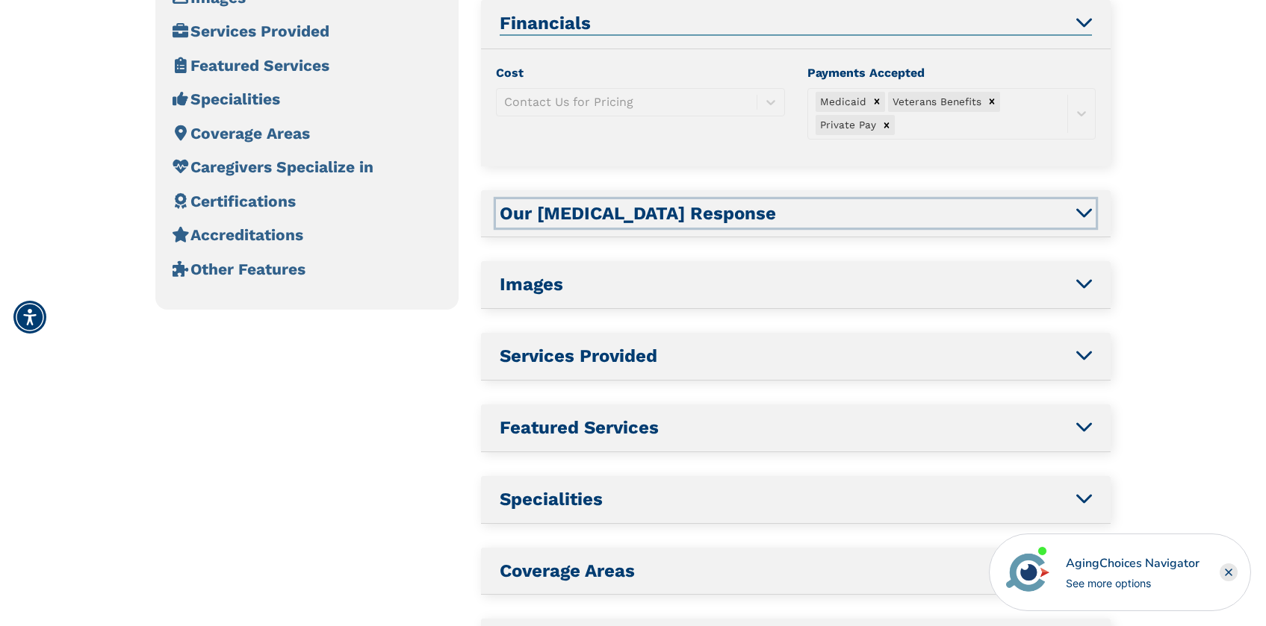
click at [817, 213] on h2 "Our [MEDICAL_DATA] Response" at bounding box center [796, 214] width 592 height 22
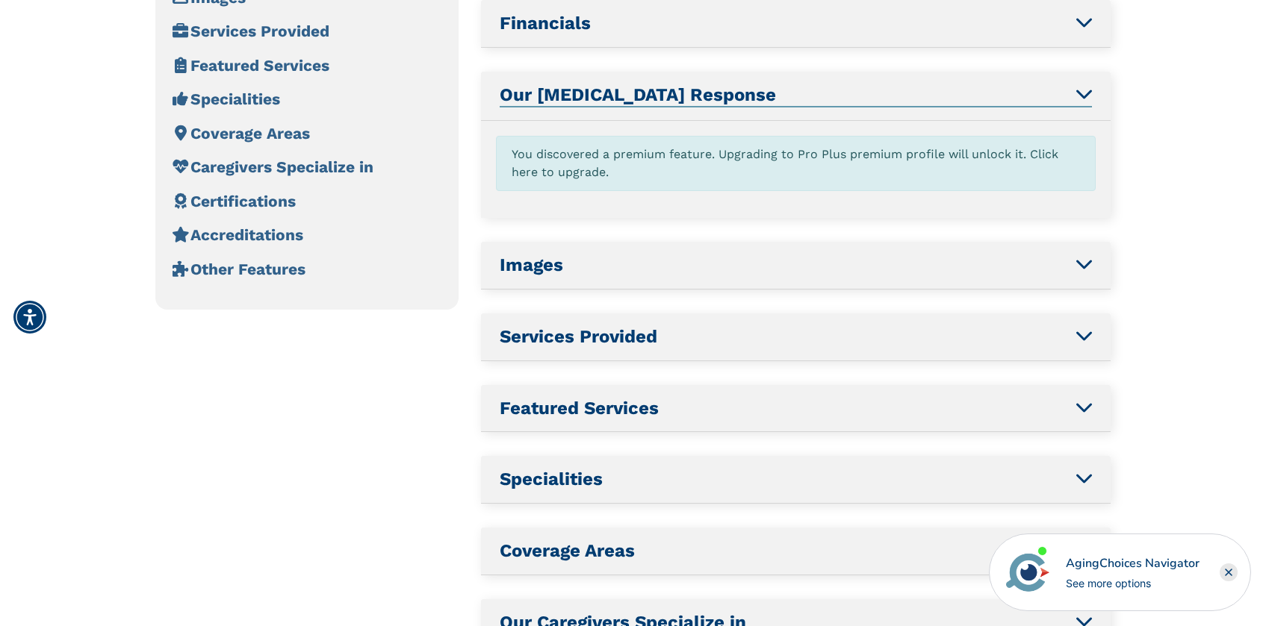
scroll to position [518, 0]
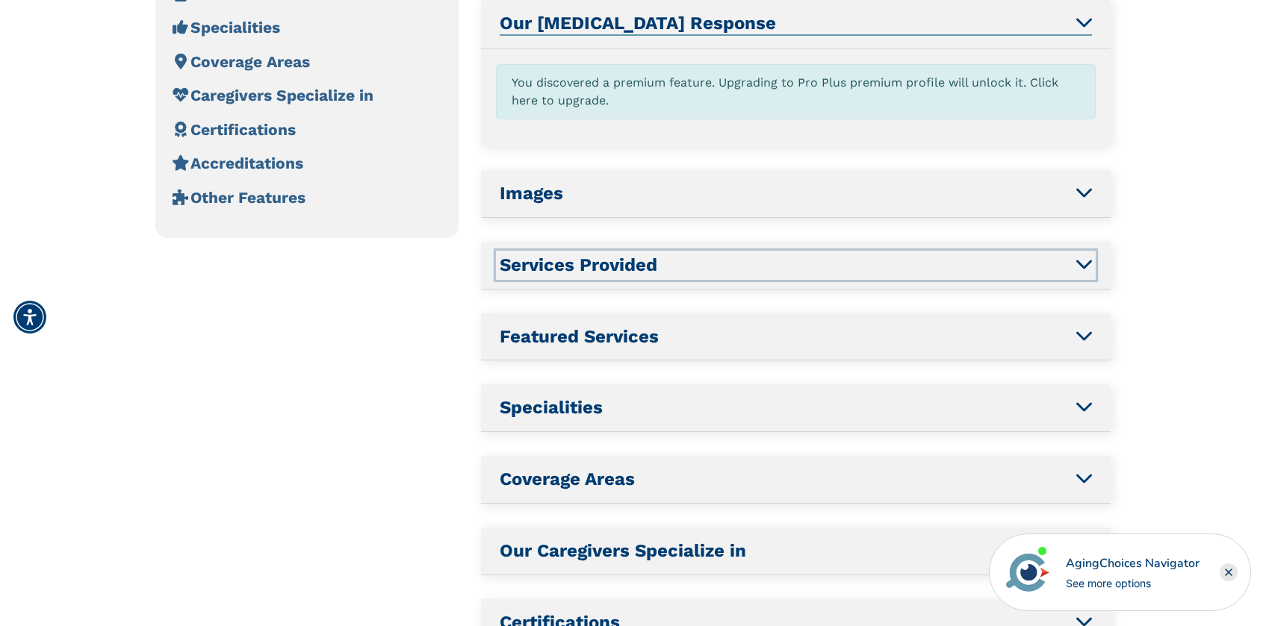
click at [799, 255] on h2 "Services Provided" at bounding box center [796, 266] width 592 height 22
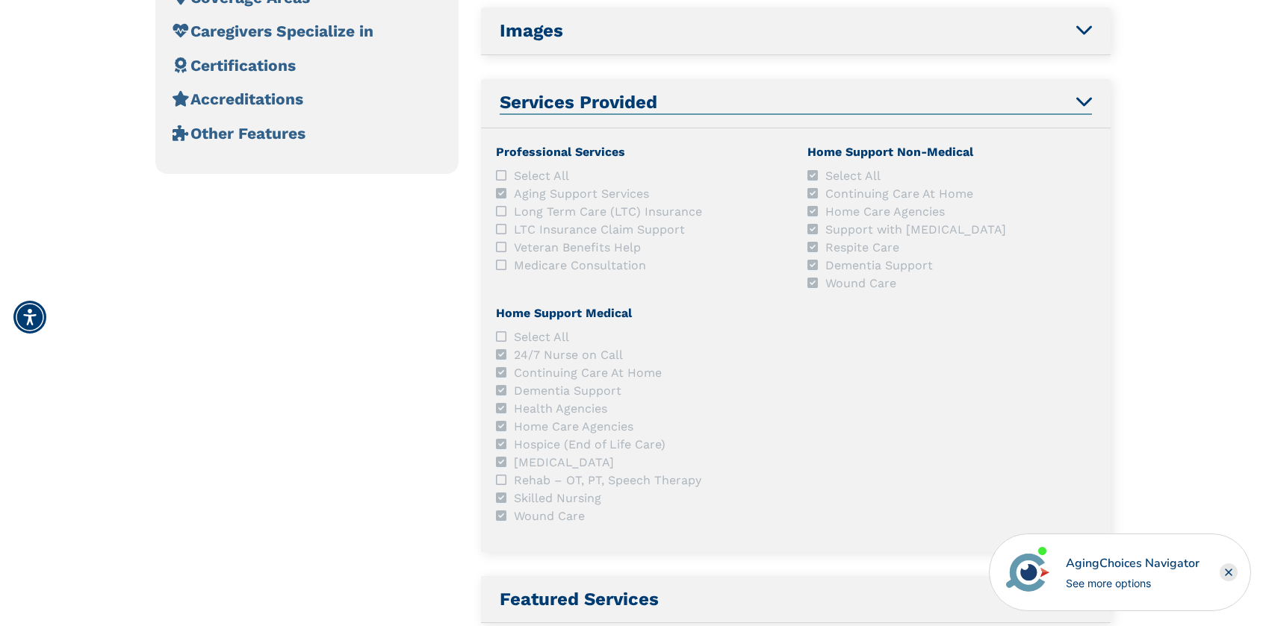
scroll to position [368, 0]
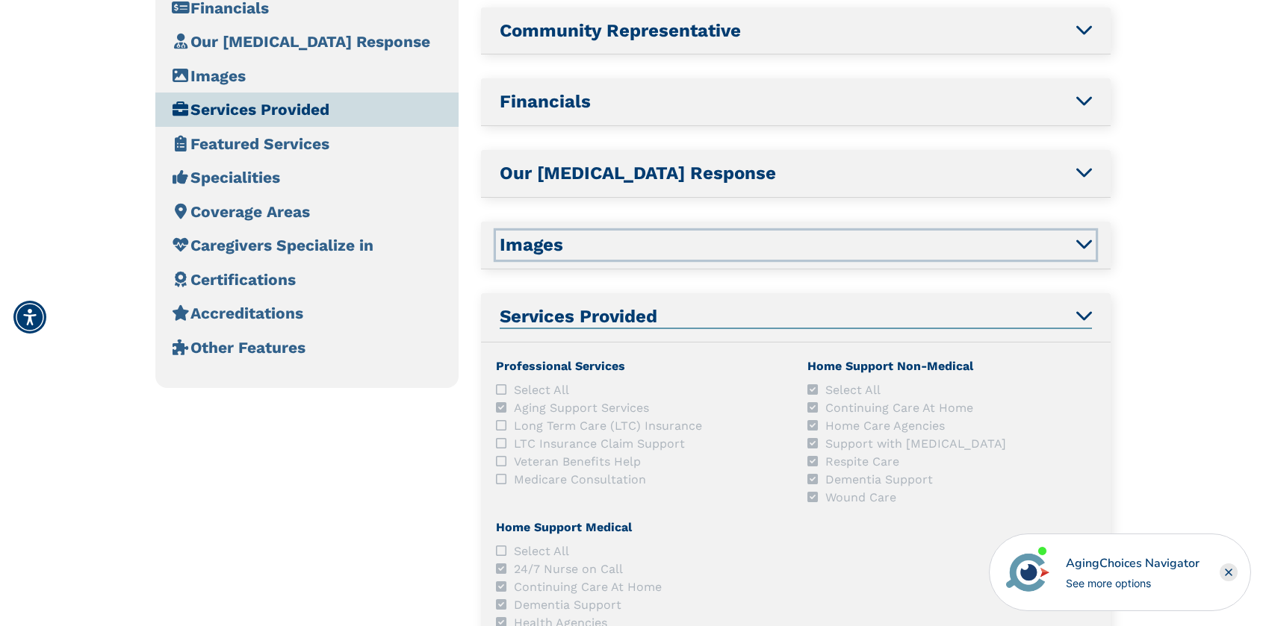
click at [700, 246] on h2 "Images" at bounding box center [796, 245] width 592 height 22
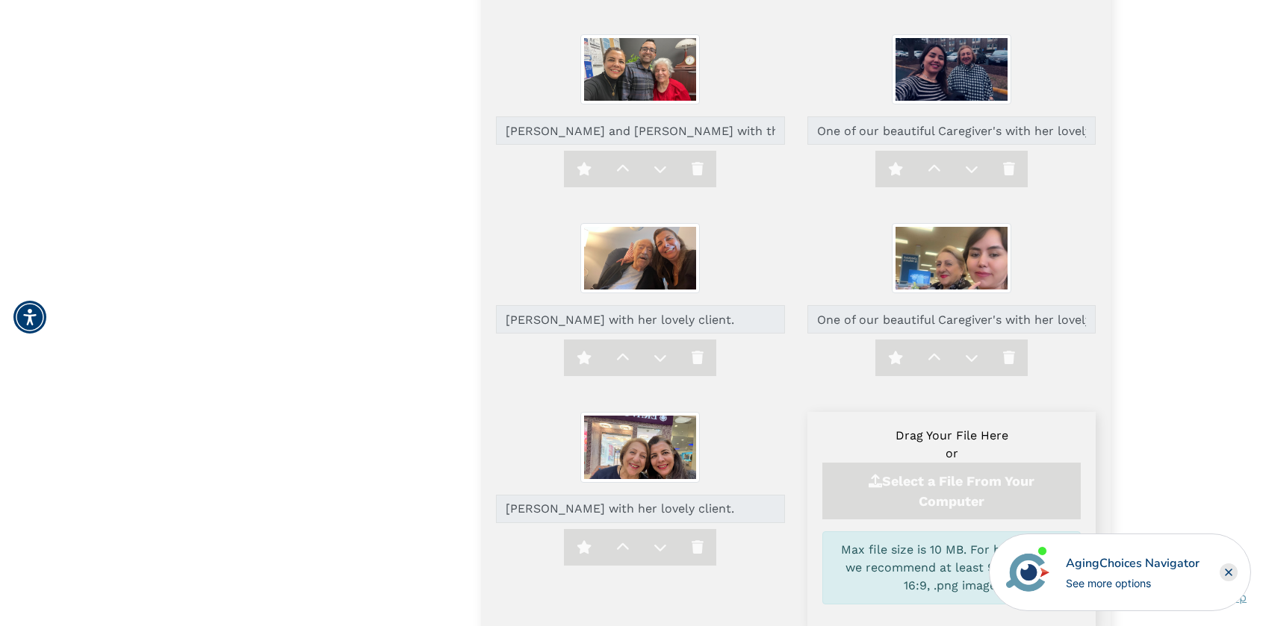
scroll to position [2228, 0]
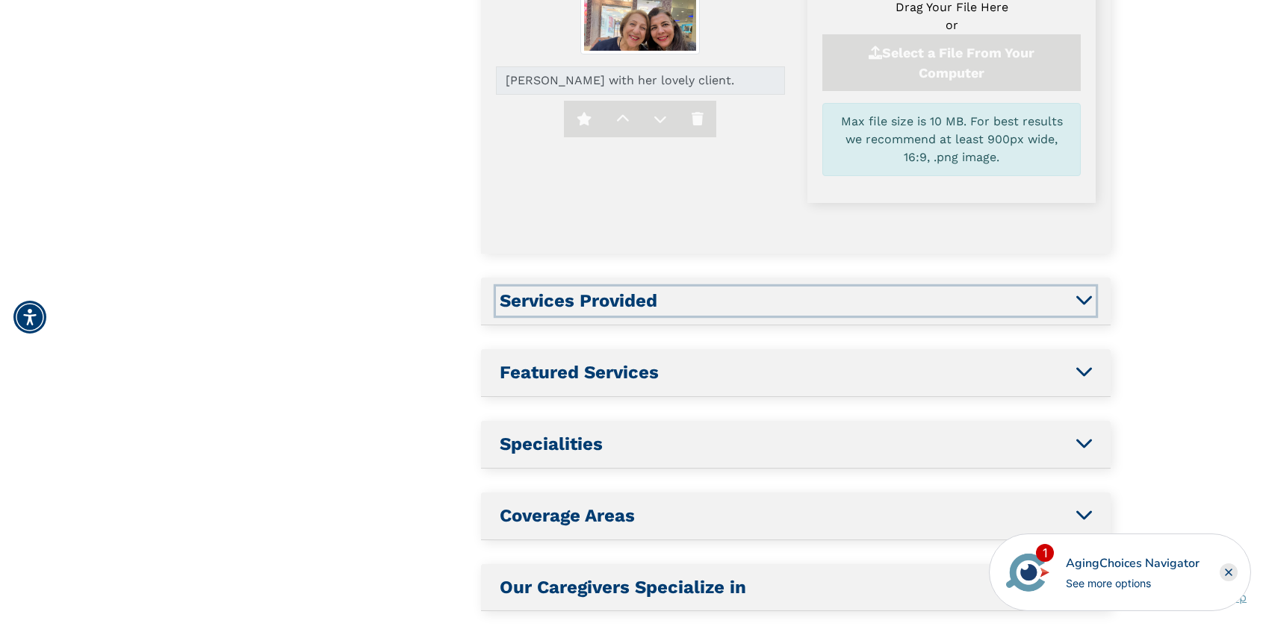
click at [748, 303] on h2 "Services Provided" at bounding box center [796, 301] width 592 height 22
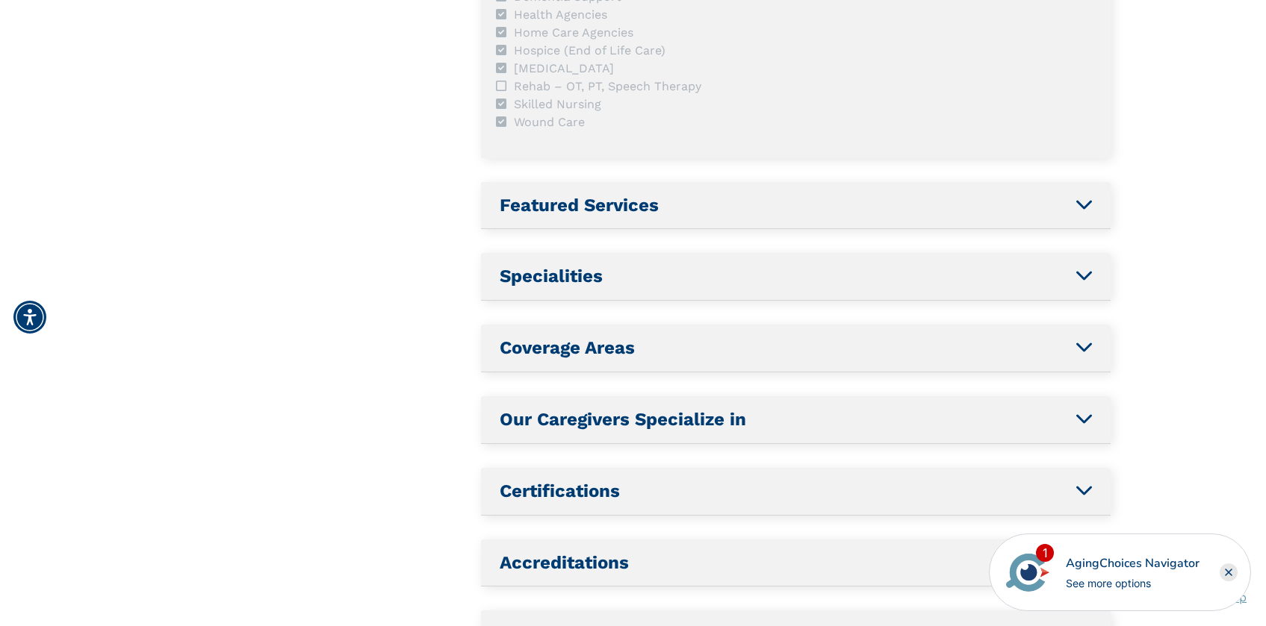
scroll to position [1011, 0]
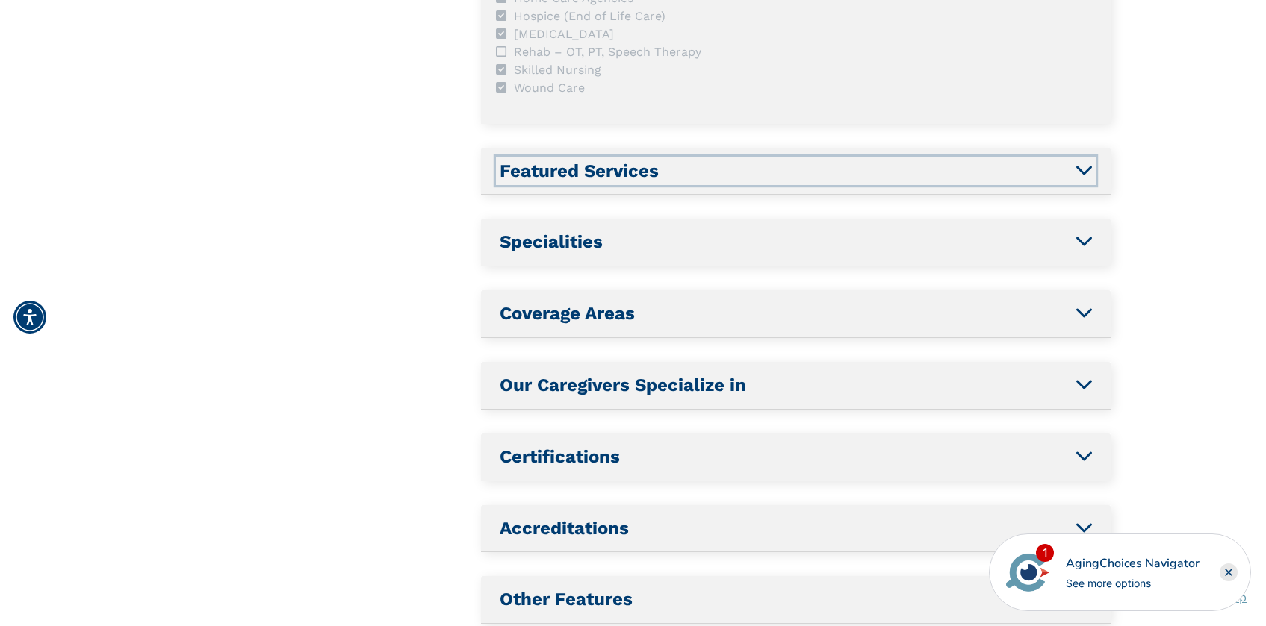
click at [774, 178] on h2 "Featured Services" at bounding box center [796, 172] width 592 height 22
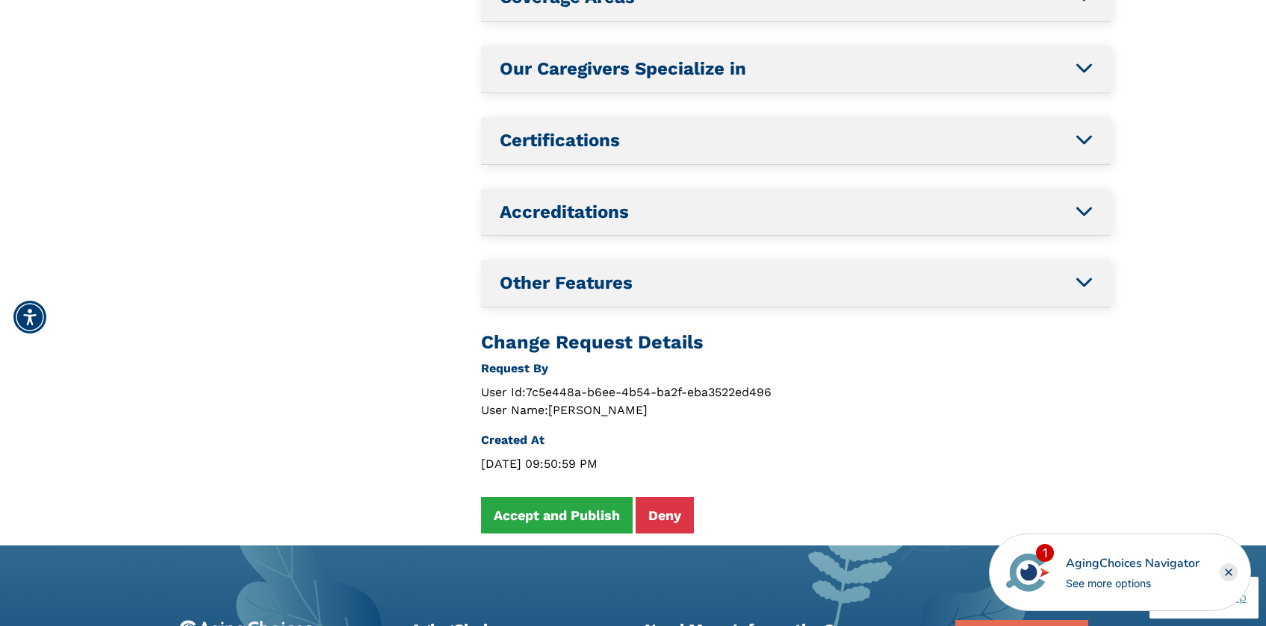
scroll to position [733, 0]
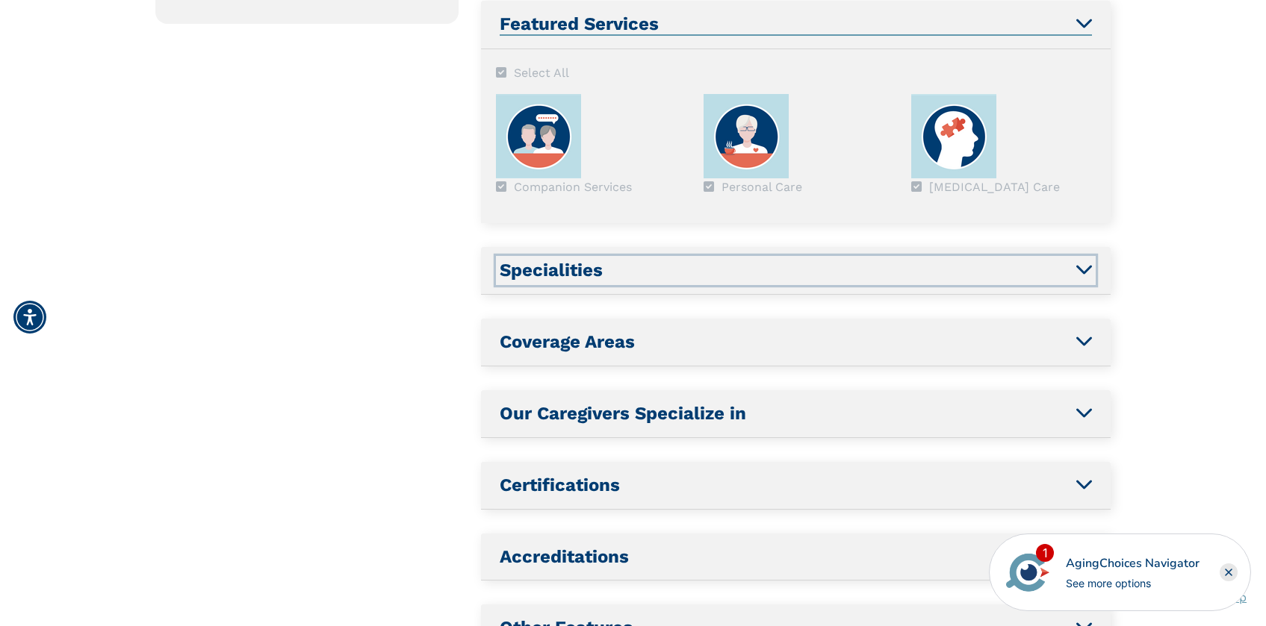
click at [771, 273] on h2 "Specialities" at bounding box center [796, 271] width 592 height 22
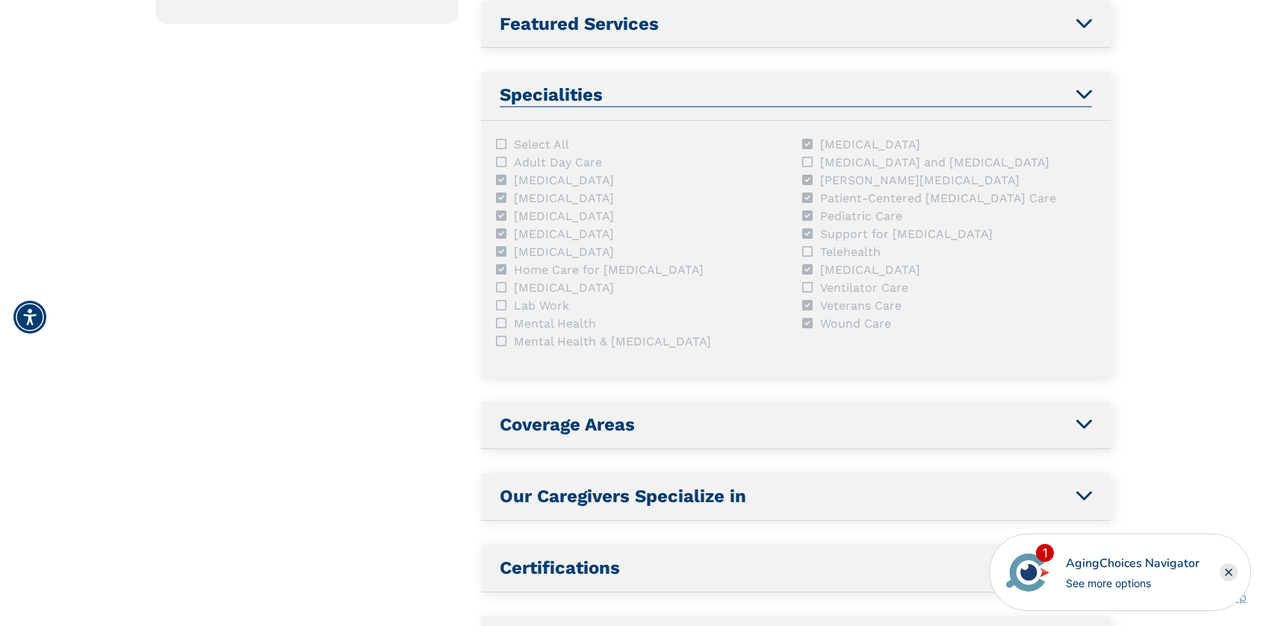
scroll to position [804, 0]
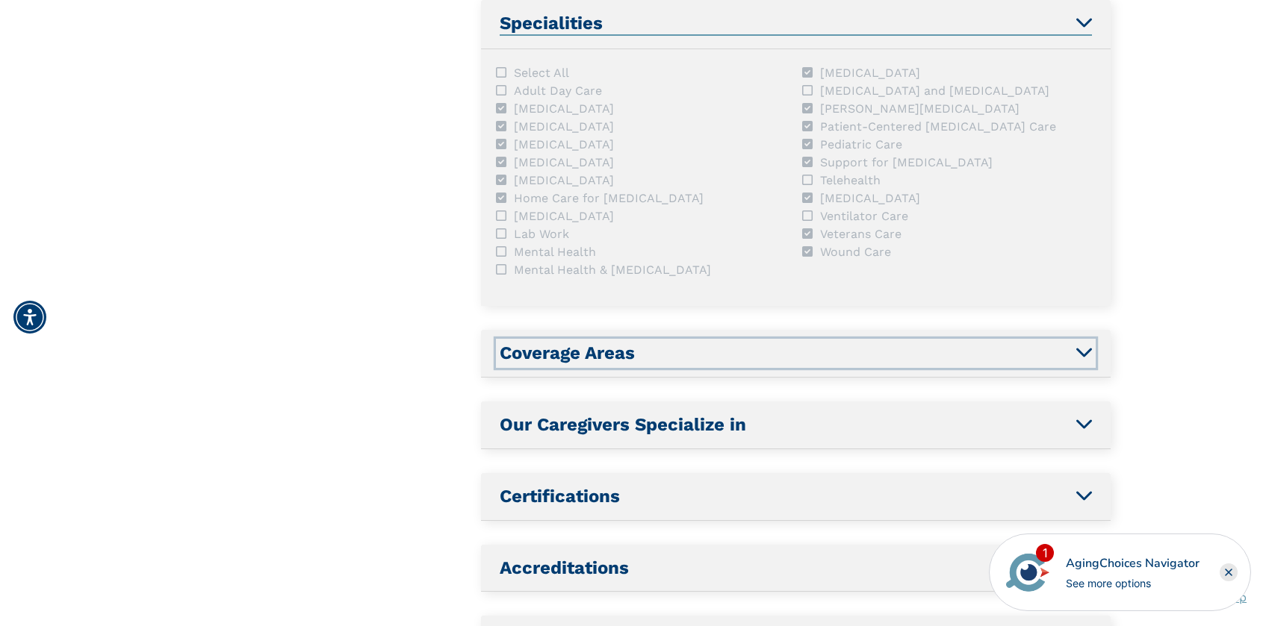
click at [768, 348] on h2 "Coverage Areas" at bounding box center [796, 354] width 592 height 22
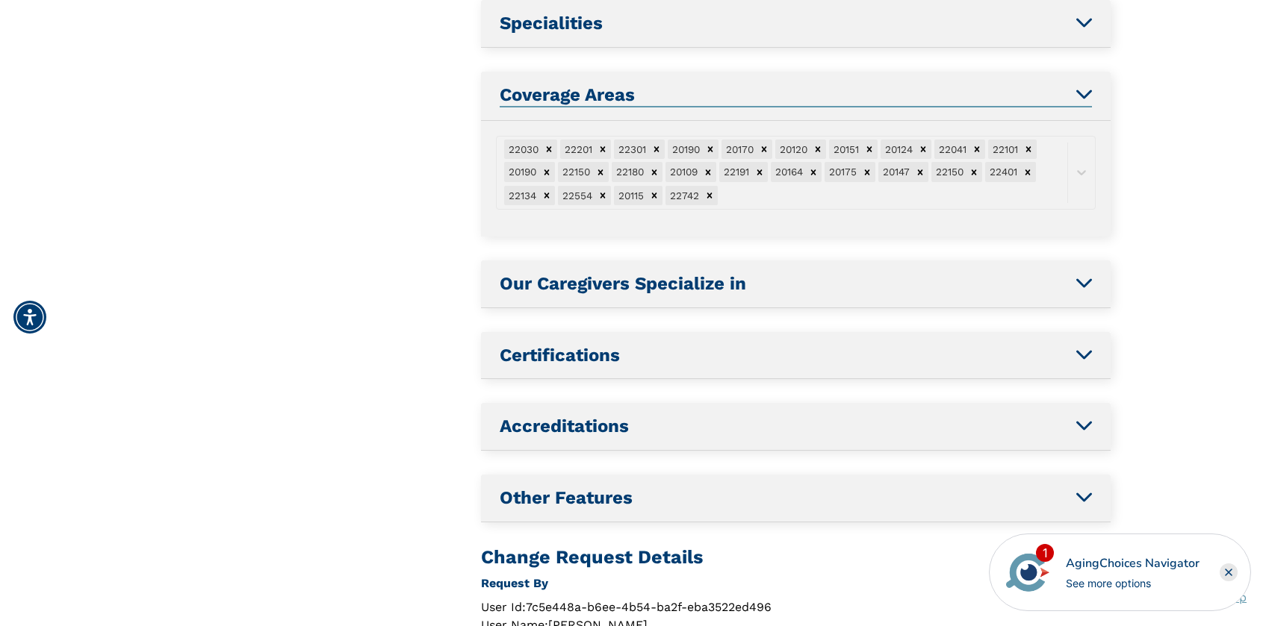
scroll to position [876, 0]
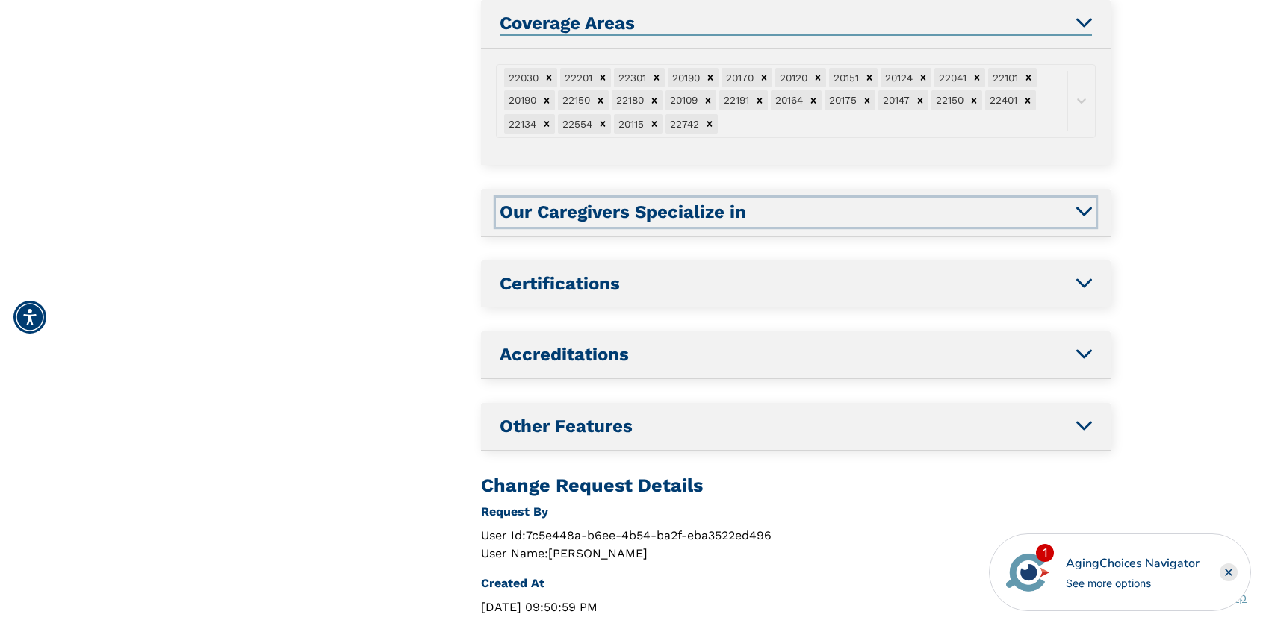
click at [783, 215] on h2 "Our Caregivers Specialize in" at bounding box center [796, 213] width 592 height 22
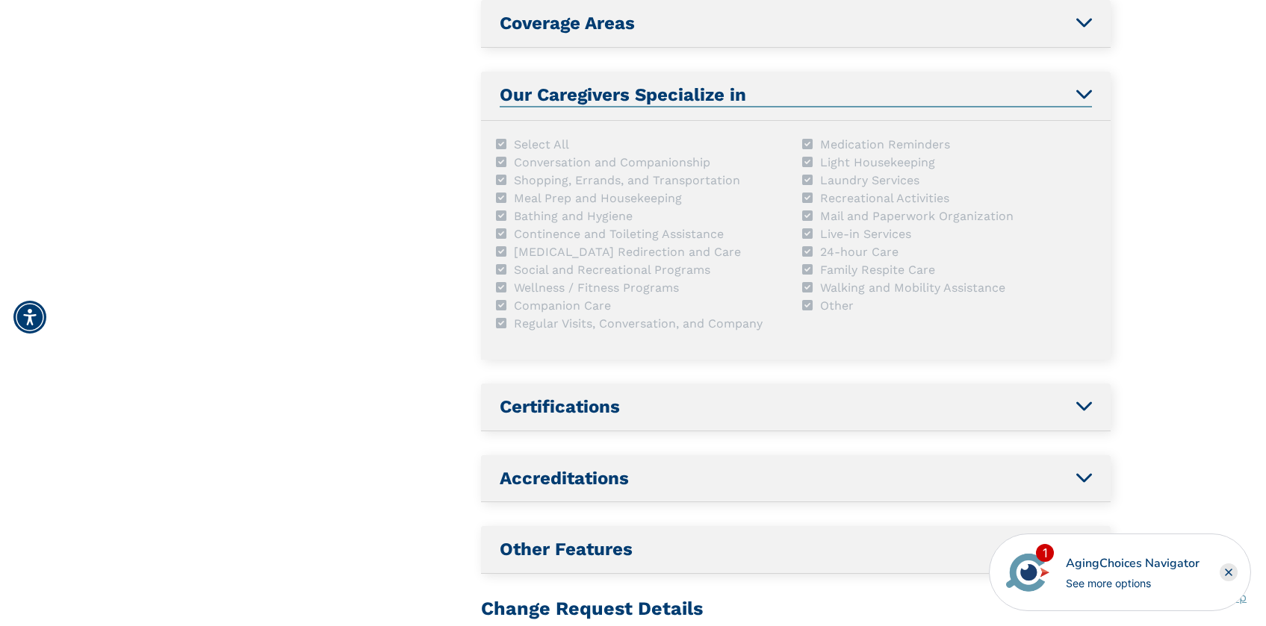
scroll to position [948, 0]
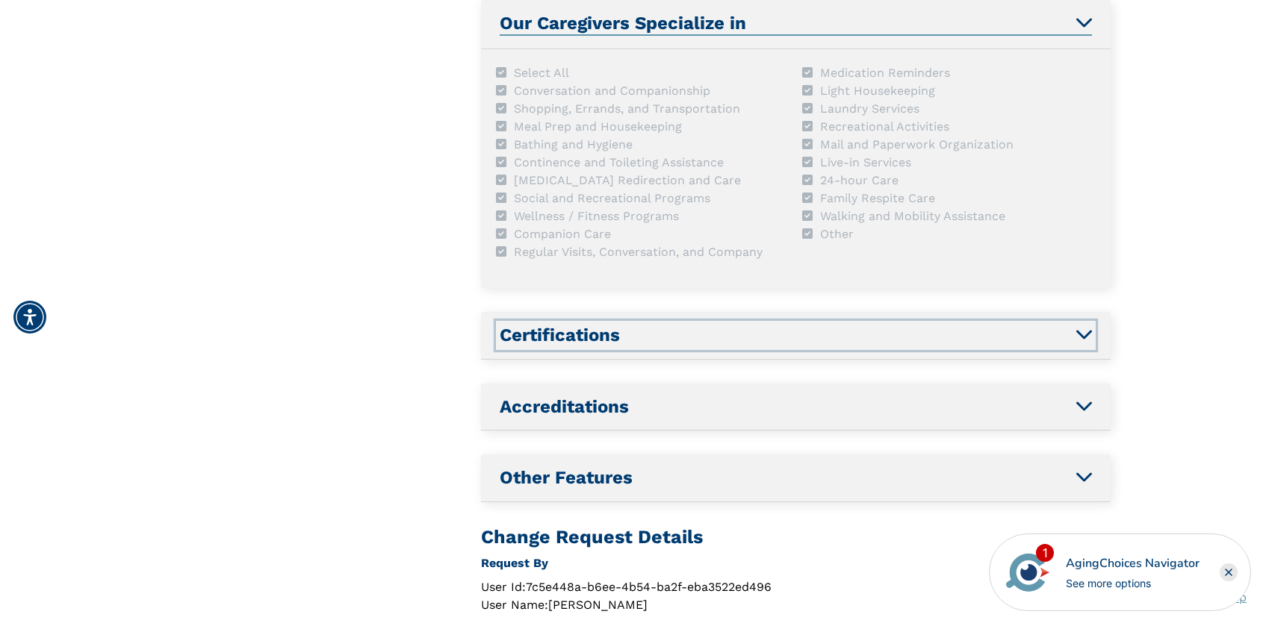
click at [773, 334] on h2 "Certifications" at bounding box center [796, 336] width 592 height 22
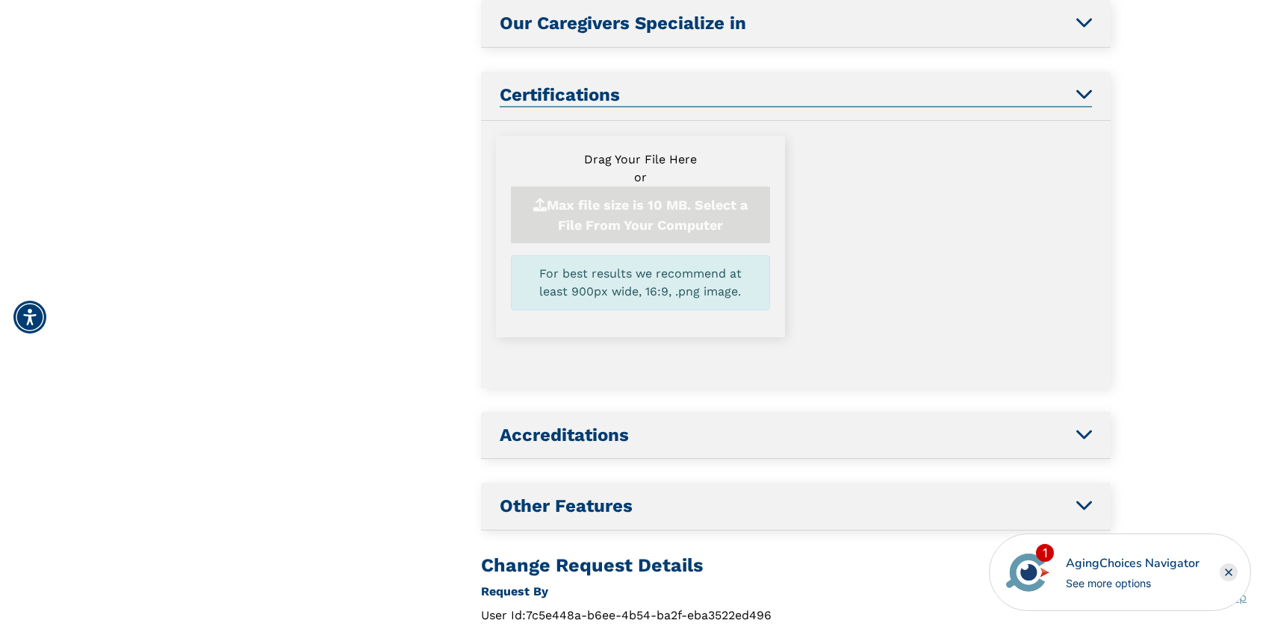
scroll to position [1019, 0]
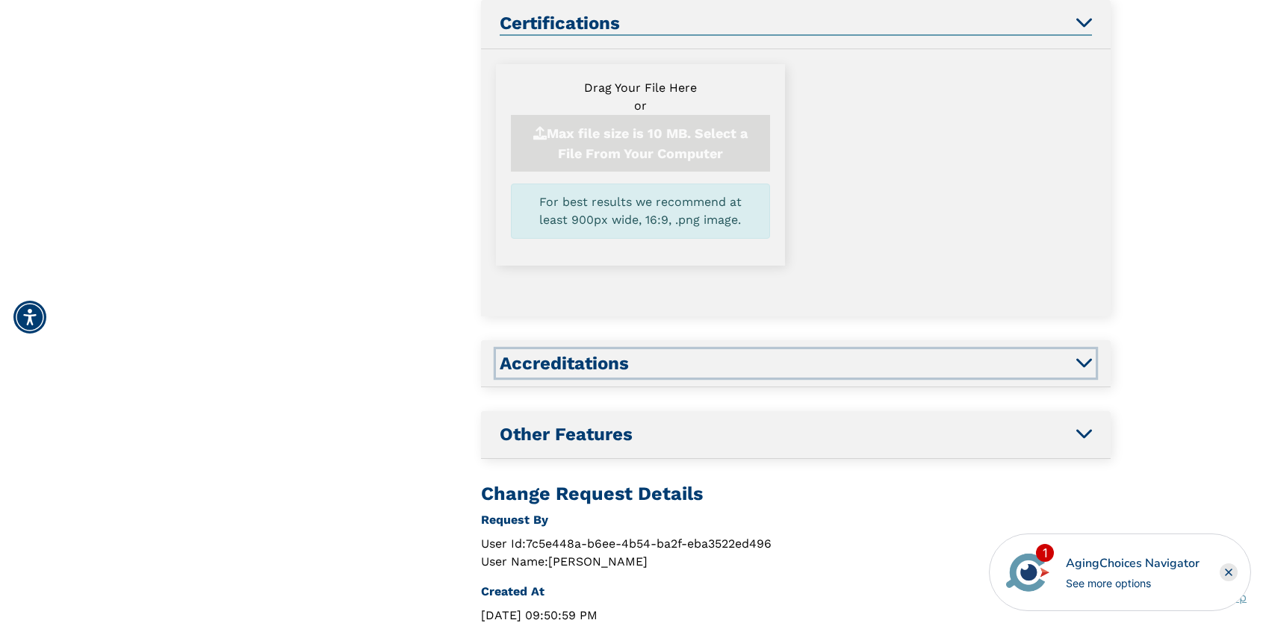
click at [768, 363] on h2 "Accreditations" at bounding box center [796, 364] width 592 height 22
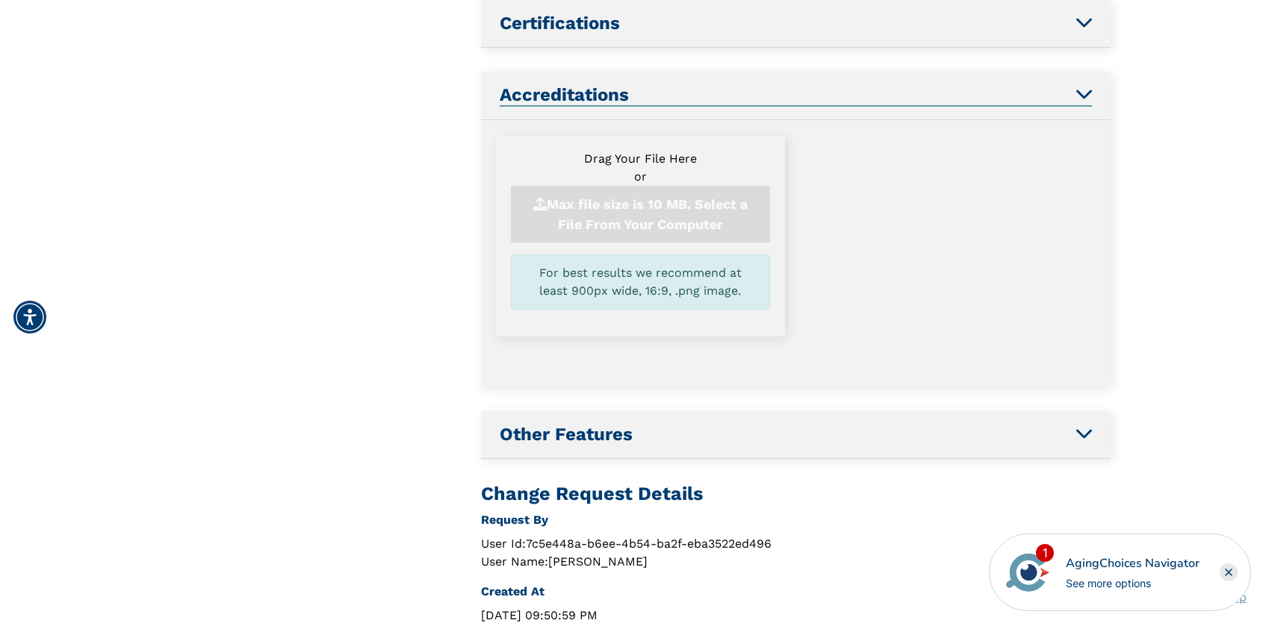
scroll to position [1090, 0]
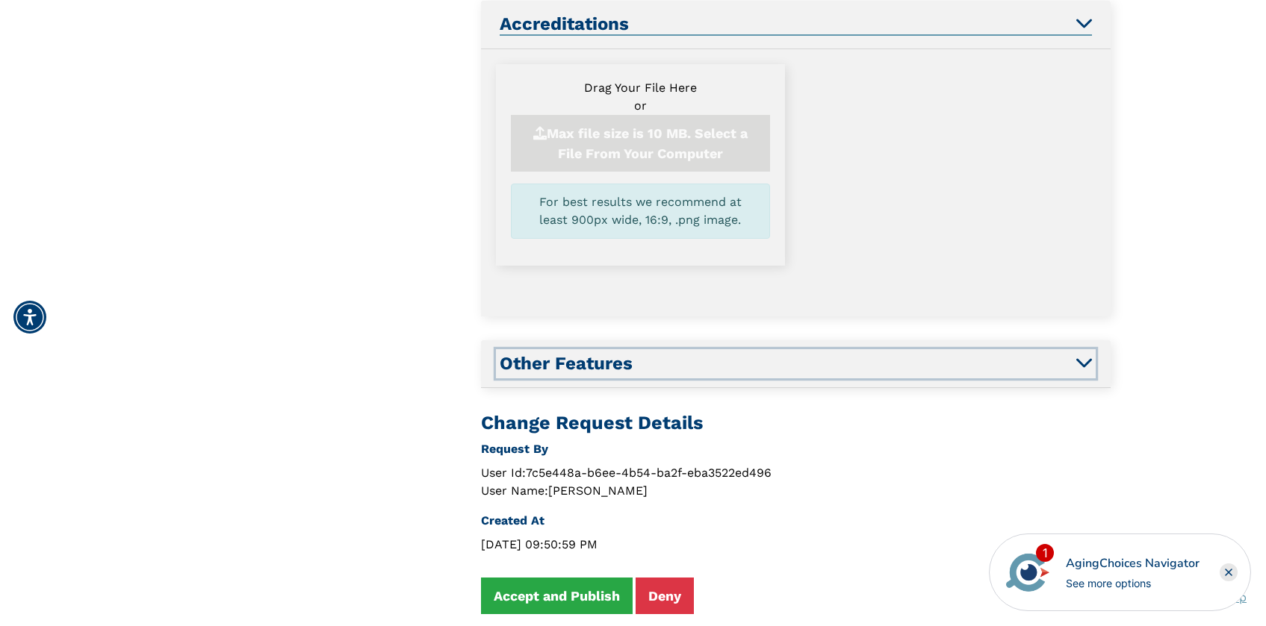
click at [768, 364] on h2 "Other Features" at bounding box center [796, 364] width 592 height 22
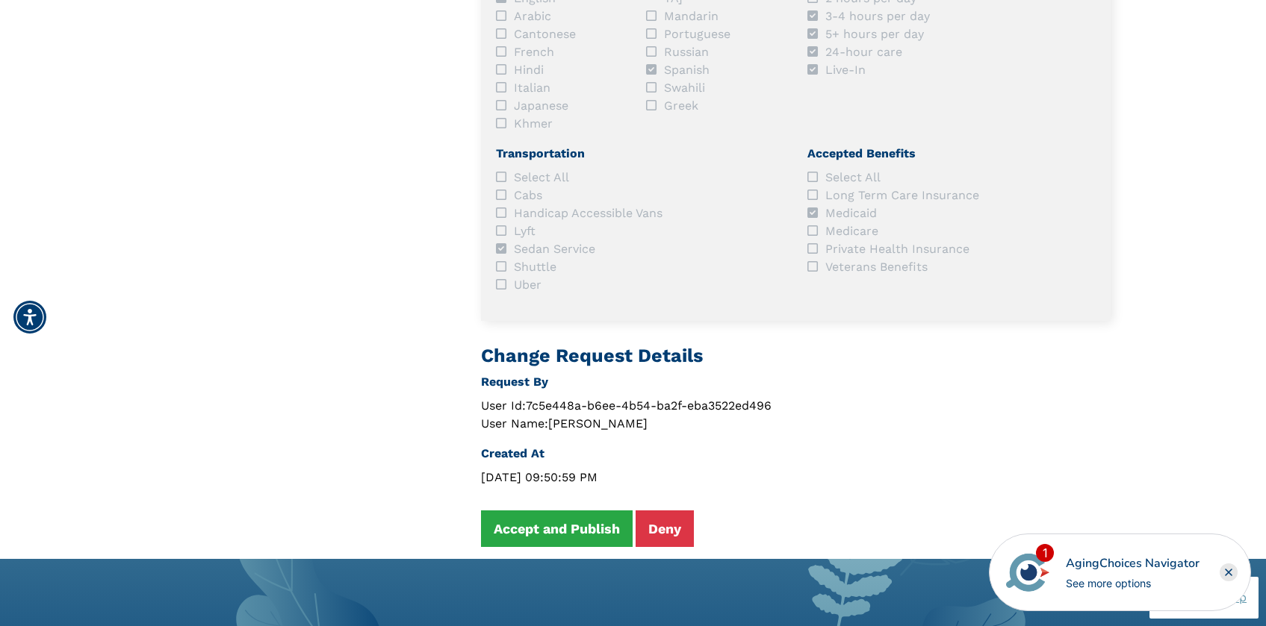
scroll to position [1423, 0]
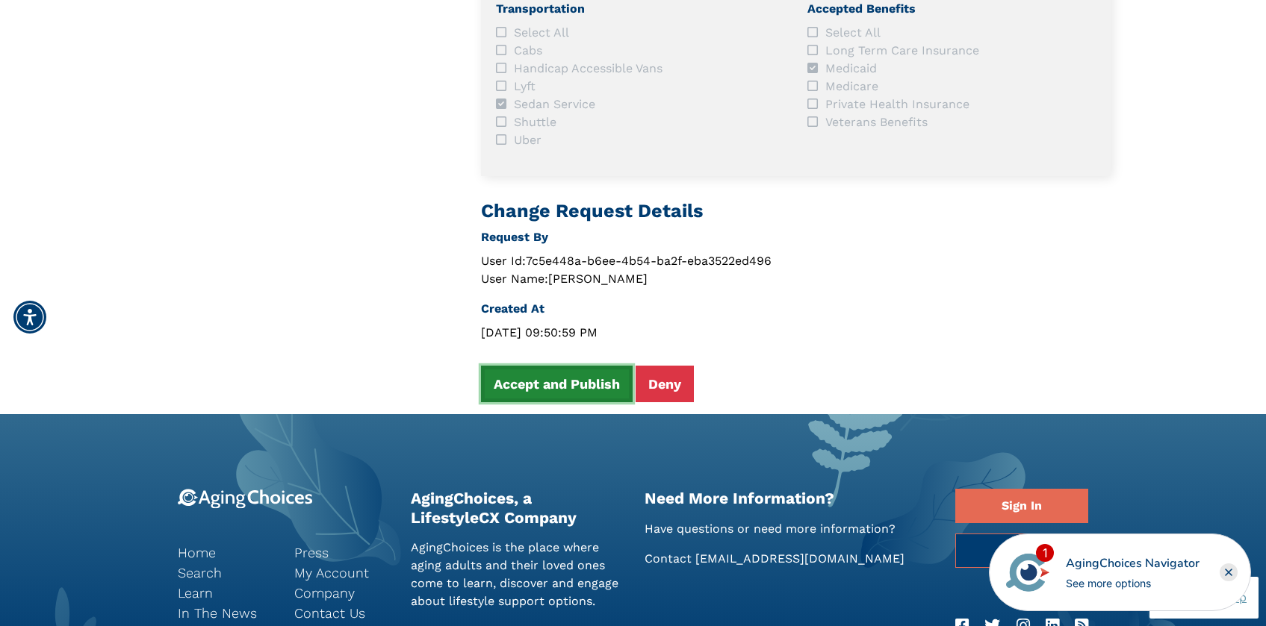
click at [570, 369] on button "Accept and Publish" at bounding box center [557, 384] width 152 height 37
